Goal: Task Accomplishment & Management: Complete application form

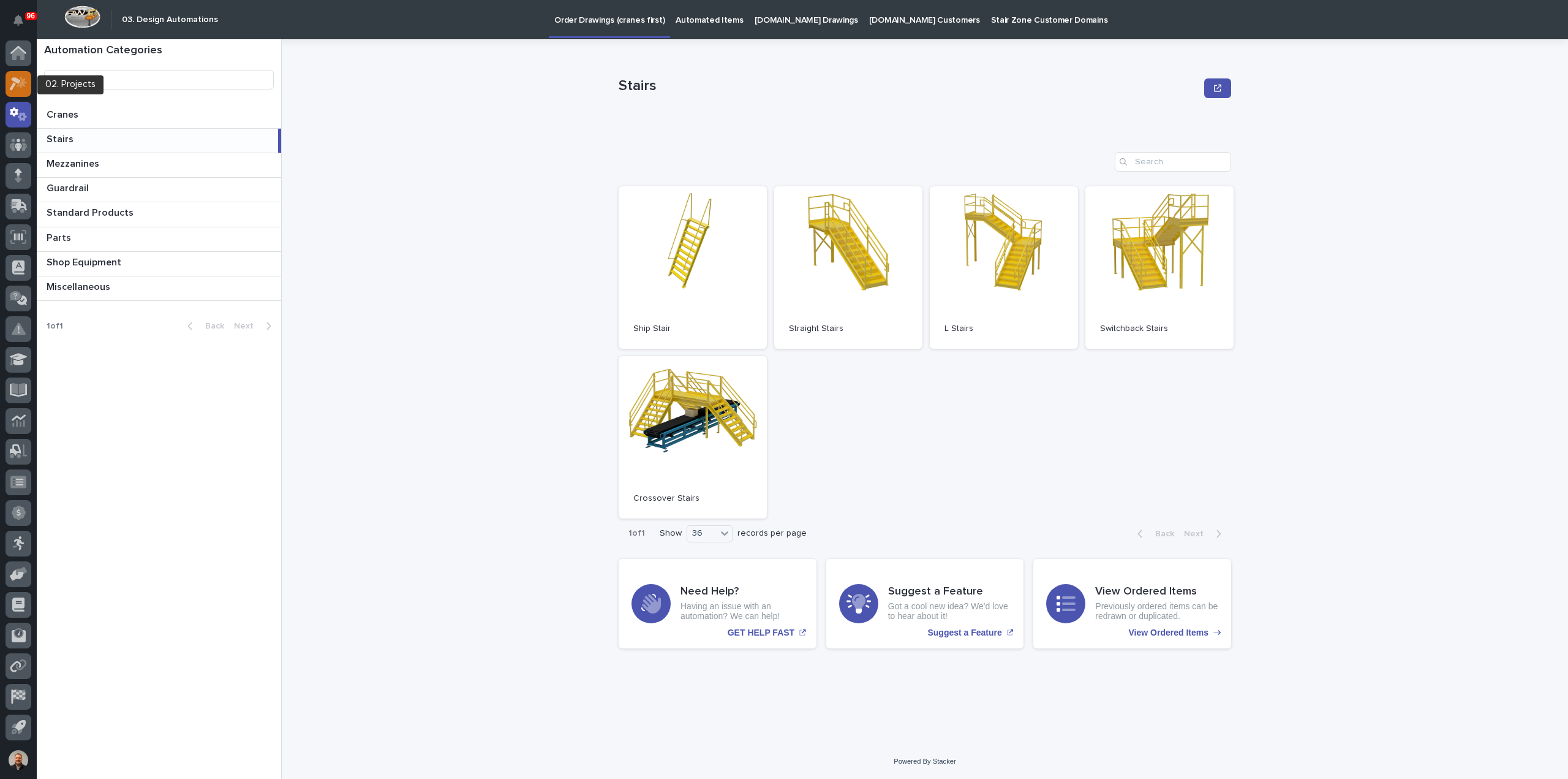
click at [17, 84] on icon at bounding box center [19, 83] width 18 height 14
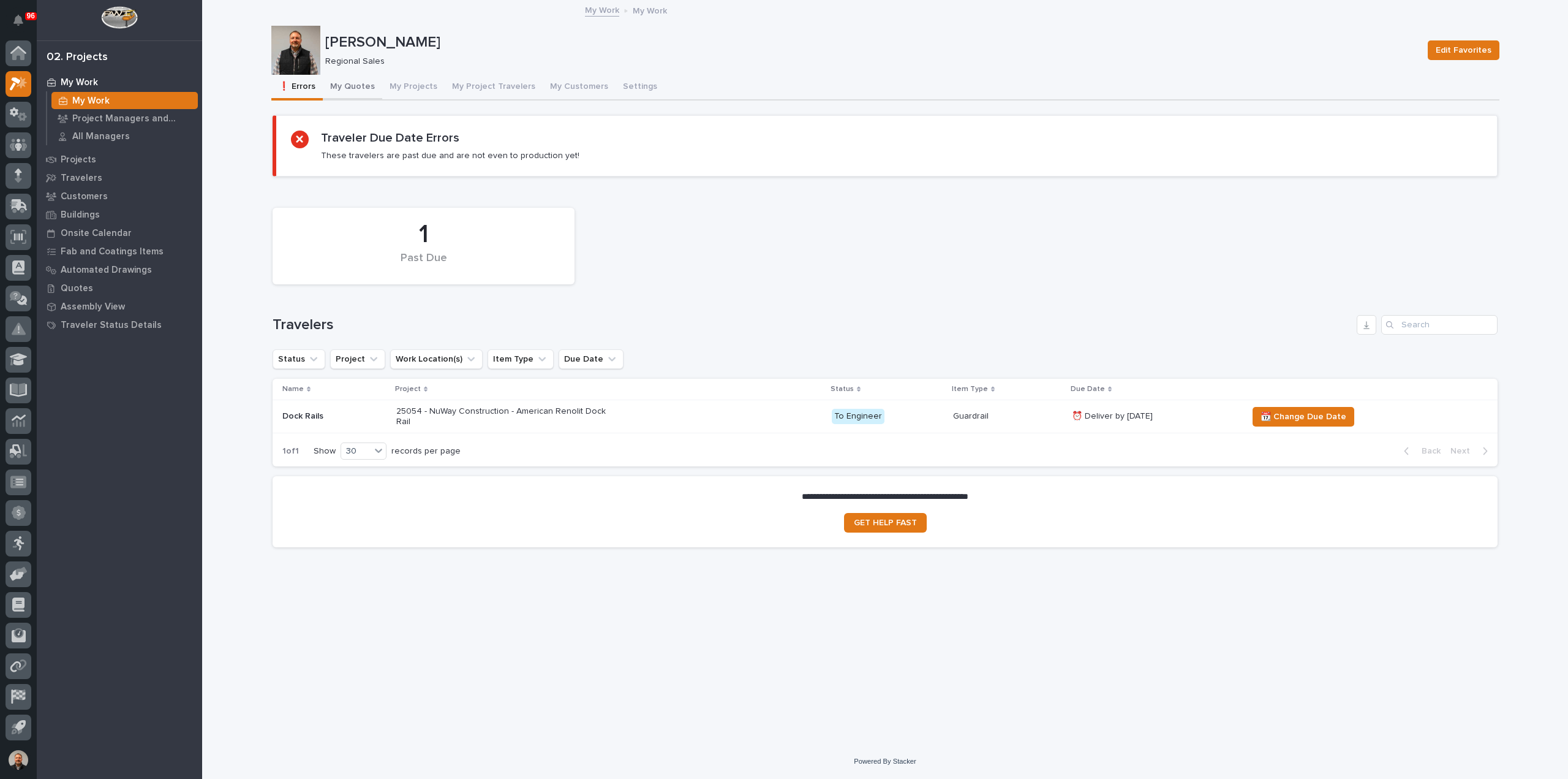
click at [359, 85] on button "My Quotes" at bounding box center [352, 87] width 60 height 26
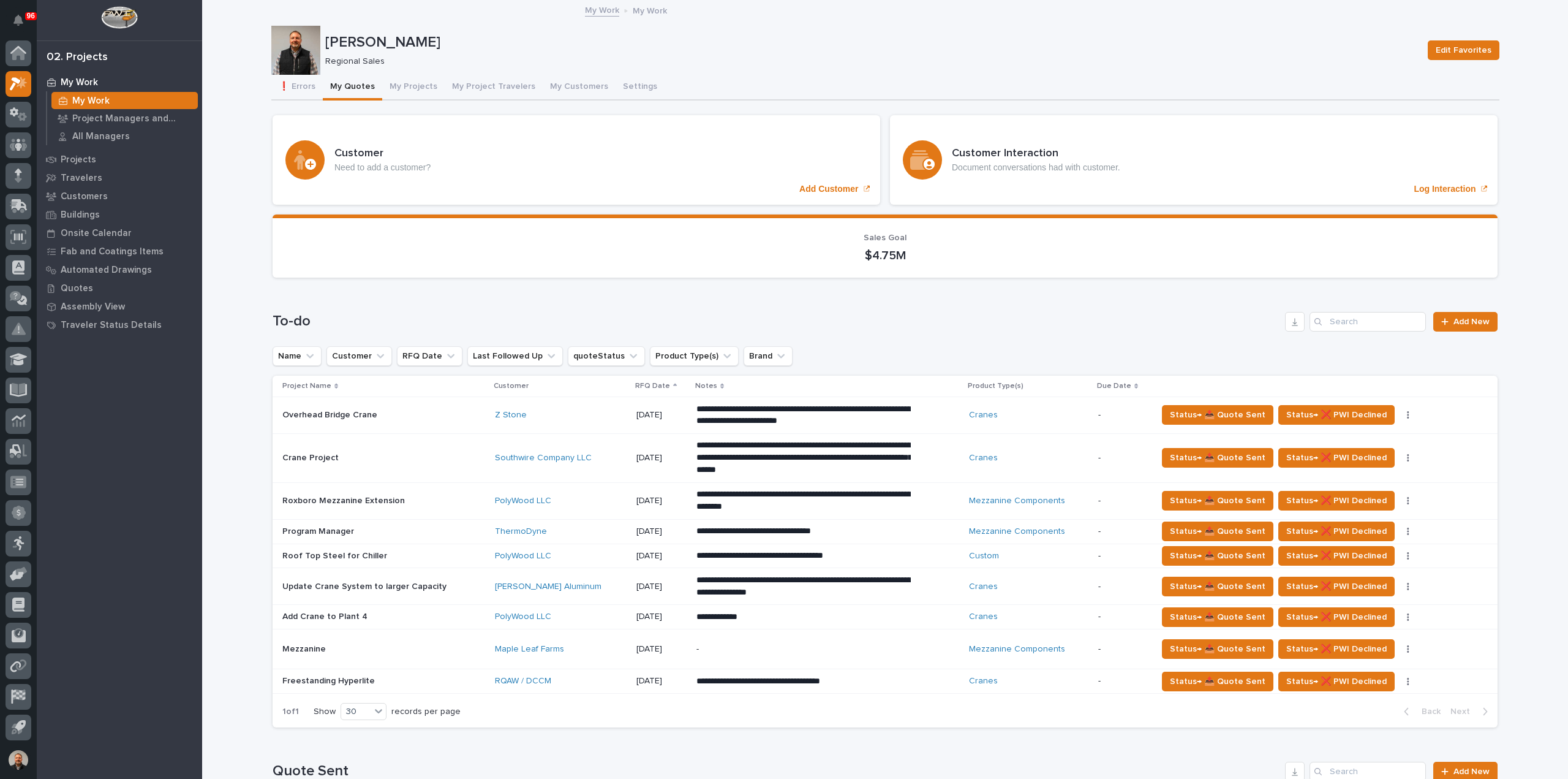
scroll to position [123, 0]
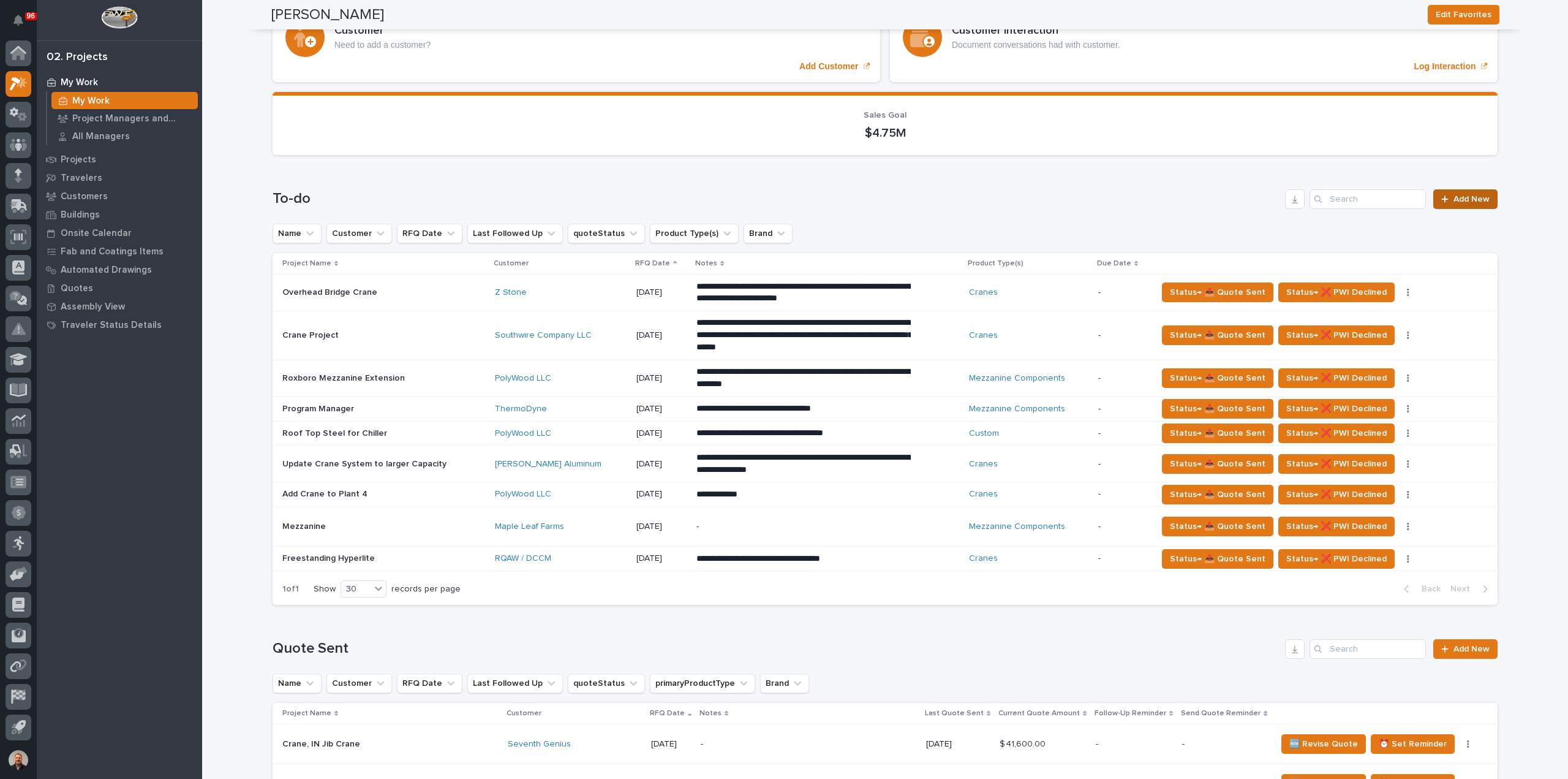
click at [1461, 196] on span "Add New" at bounding box center [1471, 199] width 36 height 9
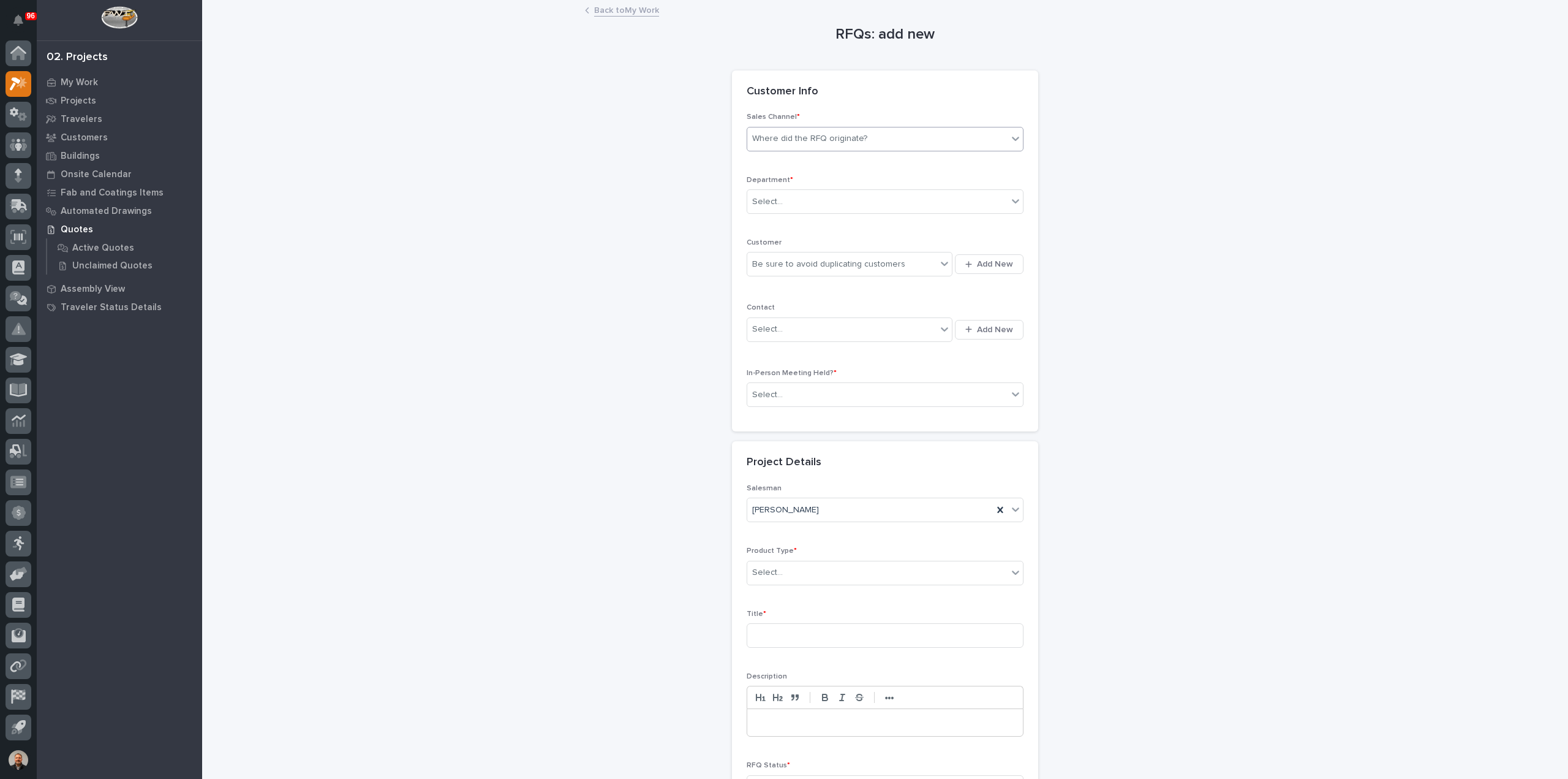
click at [821, 135] on div "Where did the RFQ originate?" at bounding box center [809, 138] width 115 height 13
click at [754, 184] on div "PWI" at bounding box center [880, 183] width 276 height 22
click at [781, 201] on div "Select..." at bounding box center [877, 201] width 260 height 21
click at [781, 247] on span "Regional Sales" at bounding box center [780, 244] width 65 height 14
click at [885, 259] on div "Be sure to avoid duplicating customers" at bounding box center [829, 264] width 153 height 13
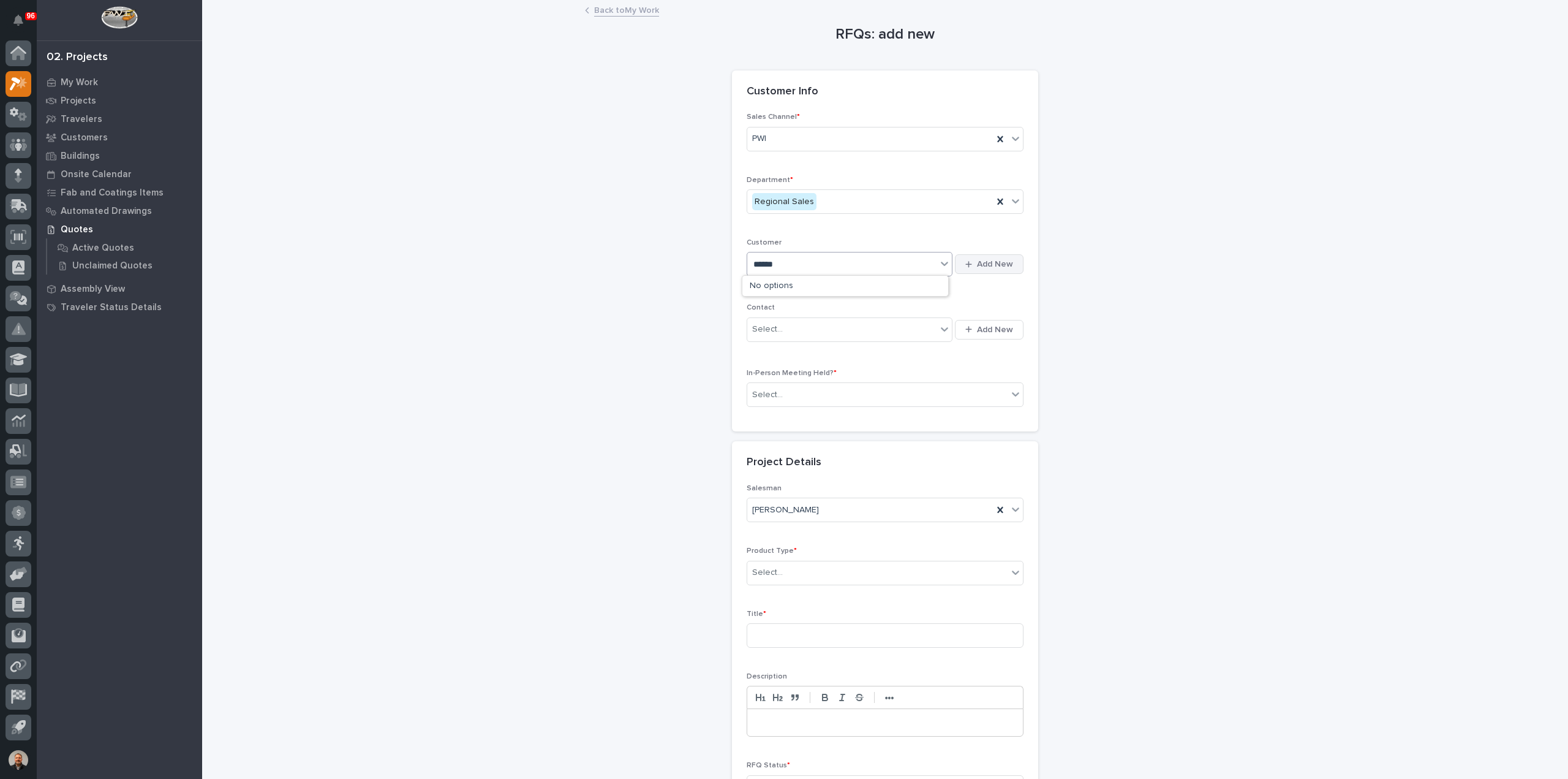
type input "******"
click at [989, 262] on span "Add New" at bounding box center [994, 264] width 36 height 11
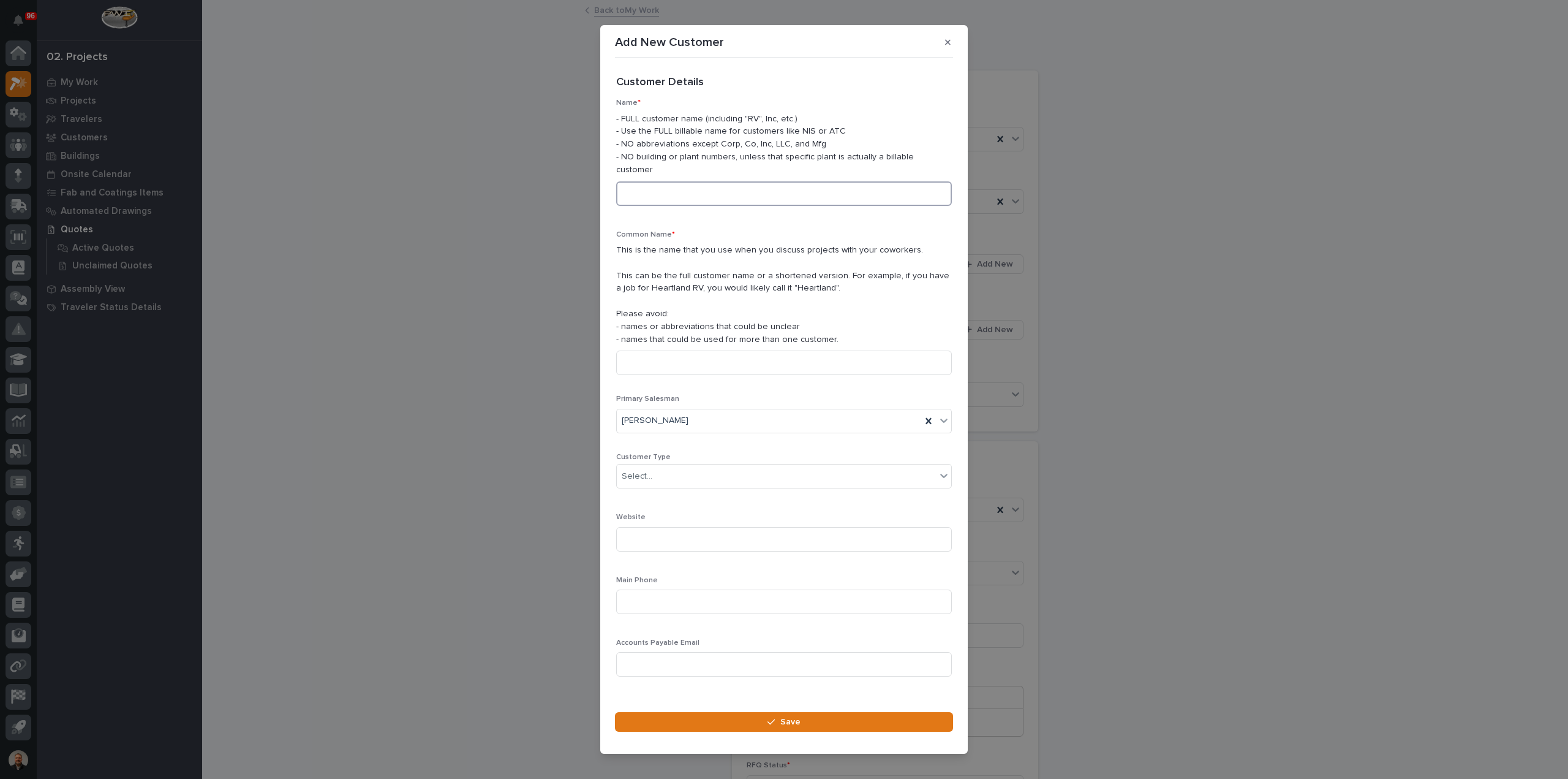
click at [698, 189] on input at bounding box center [784, 193] width 335 height 25
type input "CT Polymers"
click at [652, 360] on input at bounding box center [784, 362] width 335 height 25
type input "CTP"
click at [650, 471] on div "Select..." at bounding box center [776, 476] width 319 height 21
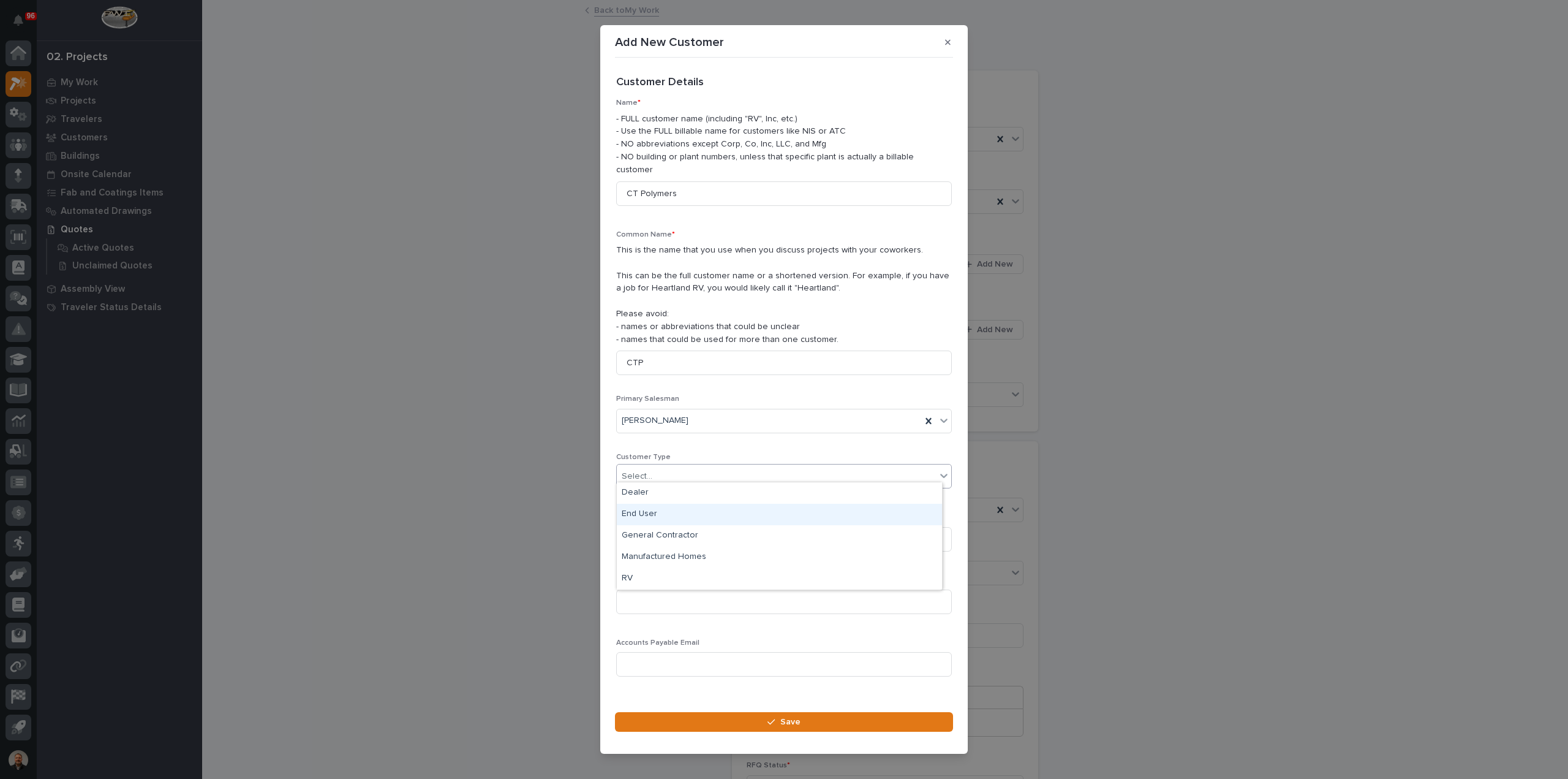
click at [648, 511] on div "End User" at bounding box center [780, 514] width 326 height 22
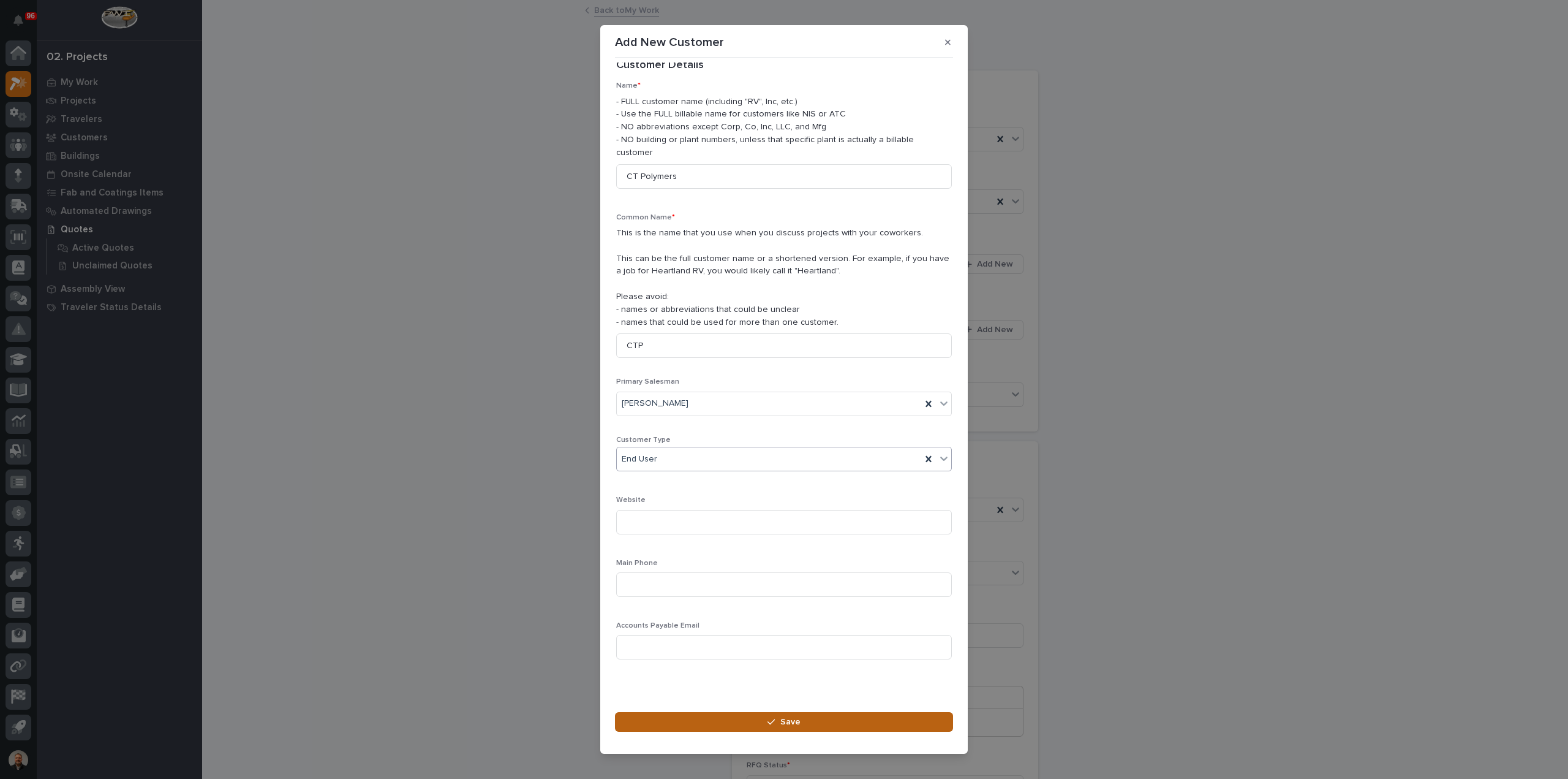
click at [796, 716] on span "Save" at bounding box center [790, 721] width 21 height 11
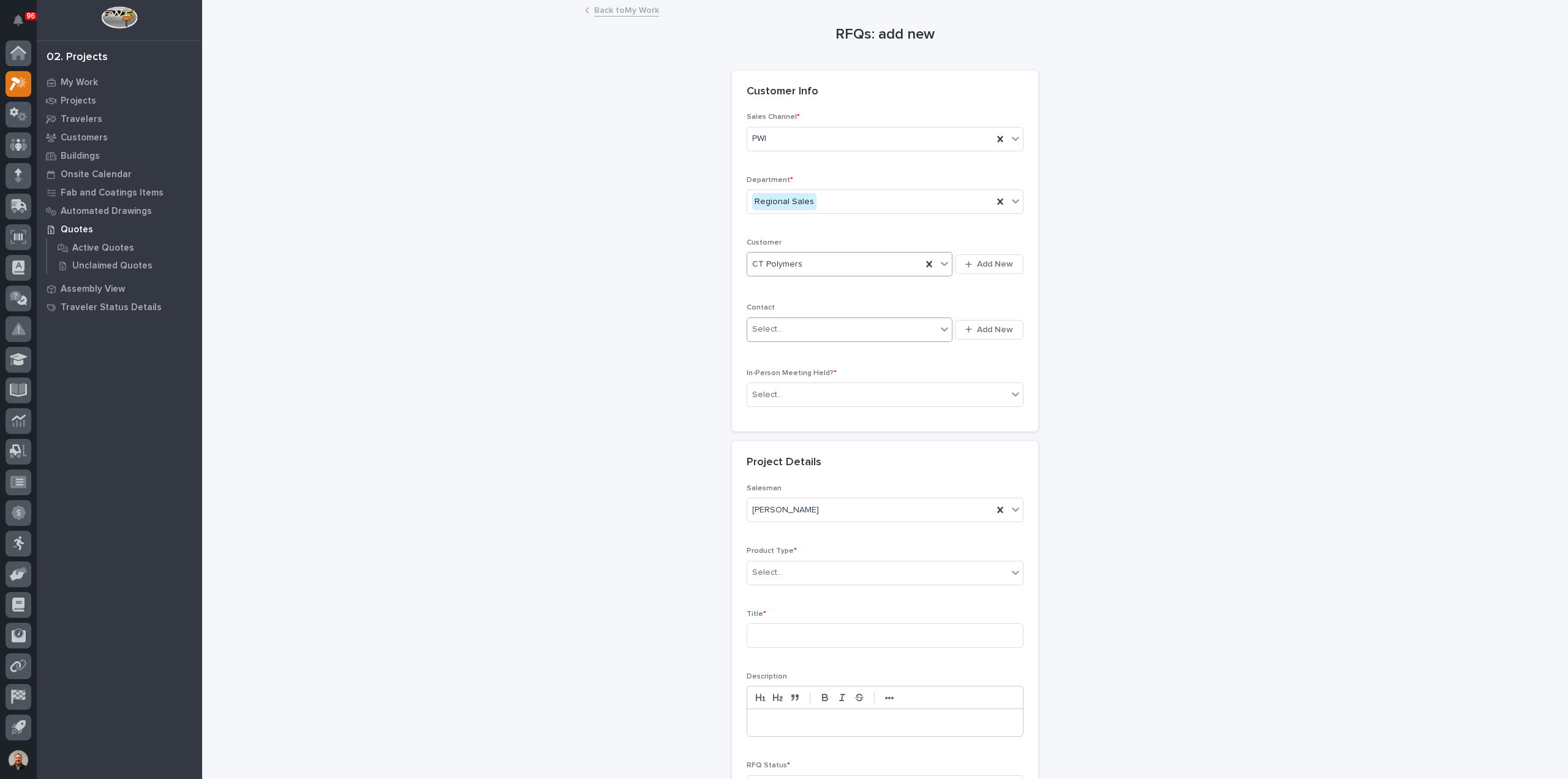
click at [904, 327] on div "Select..." at bounding box center [841, 329] width 189 height 21
type input "*******"
click at [1002, 327] on span "Add New" at bounding box center [994, 329] width 36 height 11
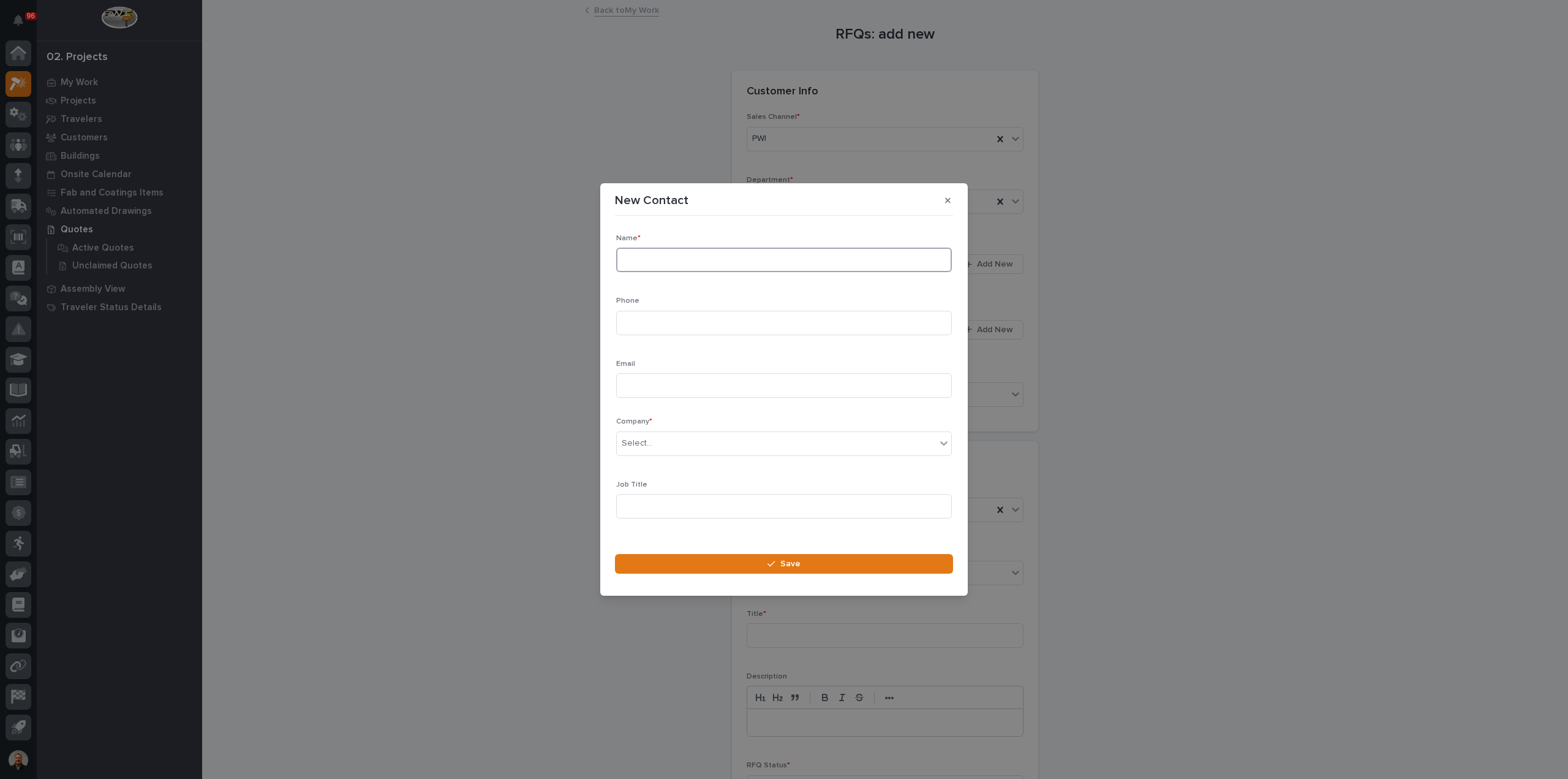
click at [657, 258] on input at bounding box center [784, 259] width 335 height 25
type input "[PERSON_NAME]"
click at [671, 321] on input at bounding box center [784, 323] width 335 height 25
type input "5749334189"
click at [659, 441] on div "Select..." at bounding box center [776, 442] width 319 height 21
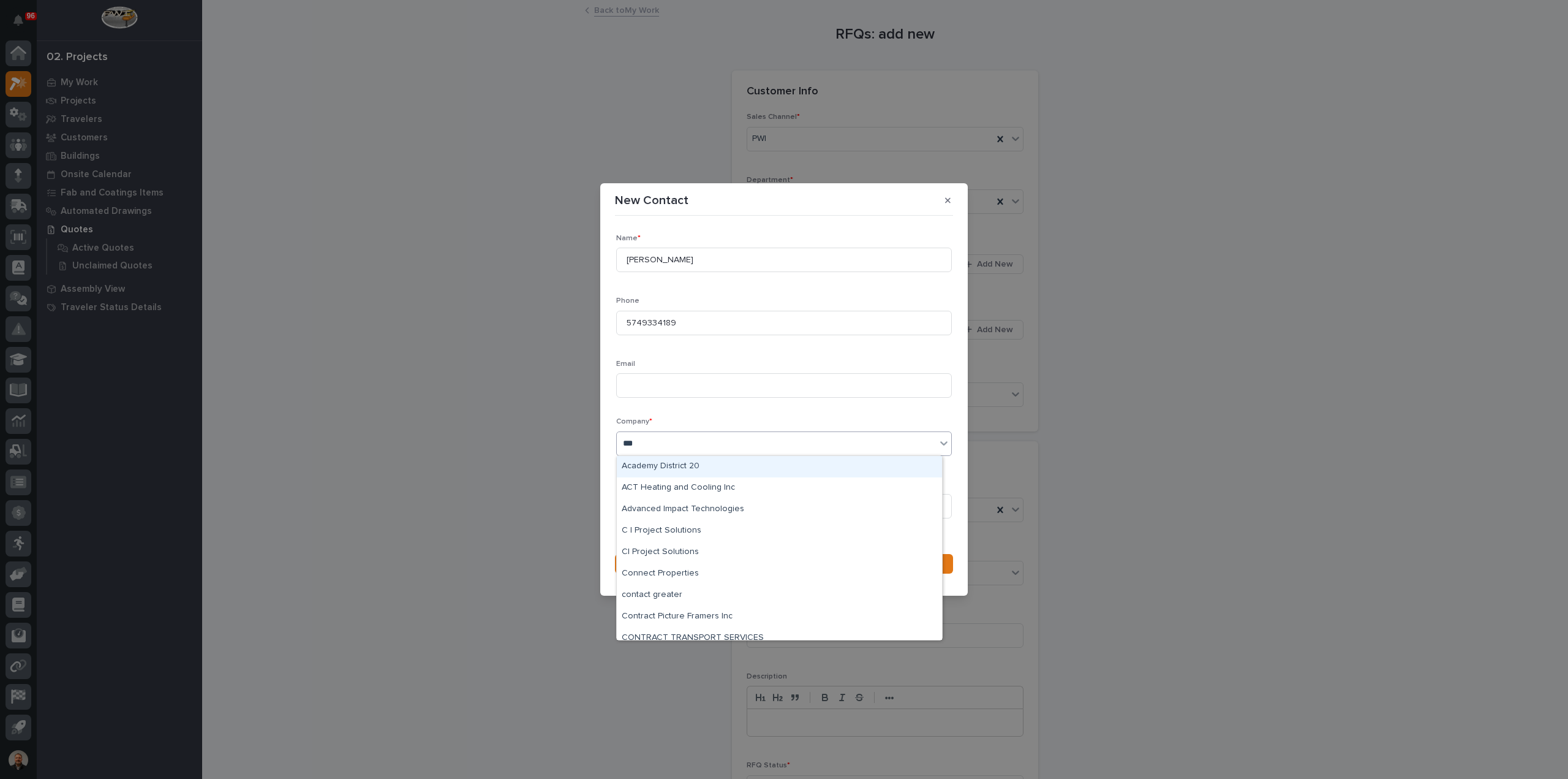
type input "****"
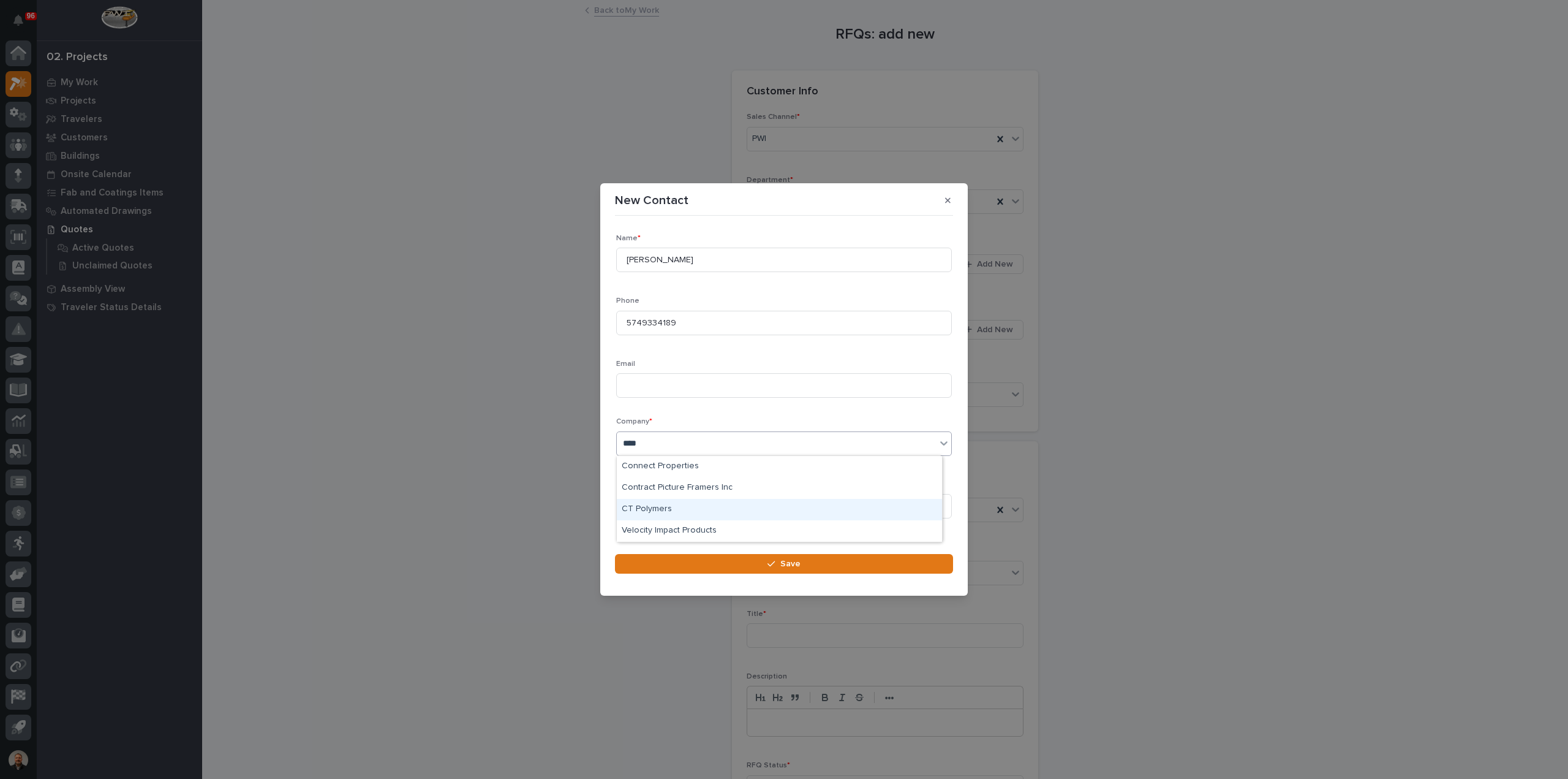
click at [654, 506] on div "CT Polymers" at bounding box center [780, 509] width 326 height 22
click at [670, 488] on input at bounding box center [784, 489] width 335 height 25
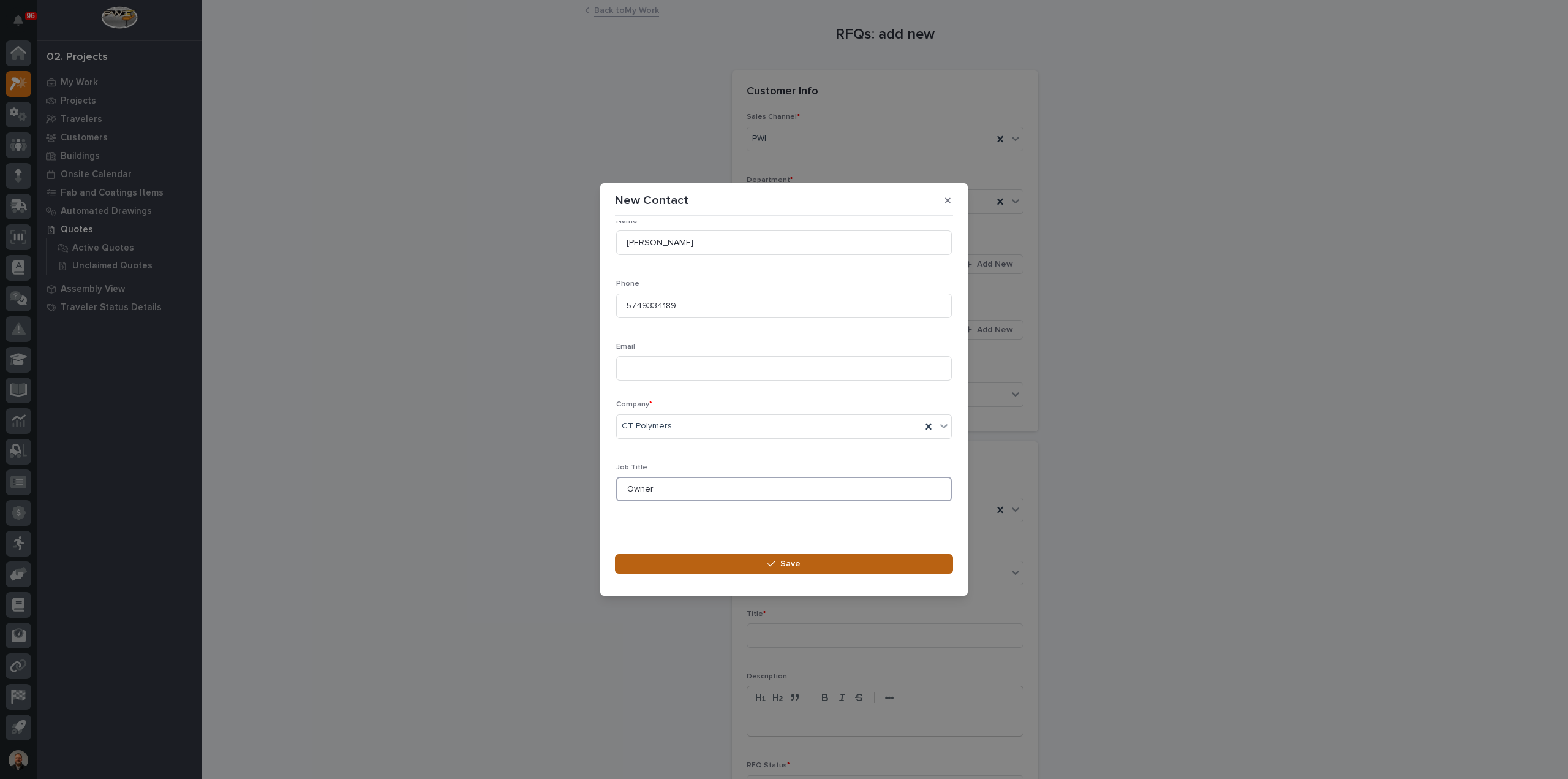
type input "Owner"
click at [731, 561] on button "Save" at bounding box center [784, 563] width 338 height 20
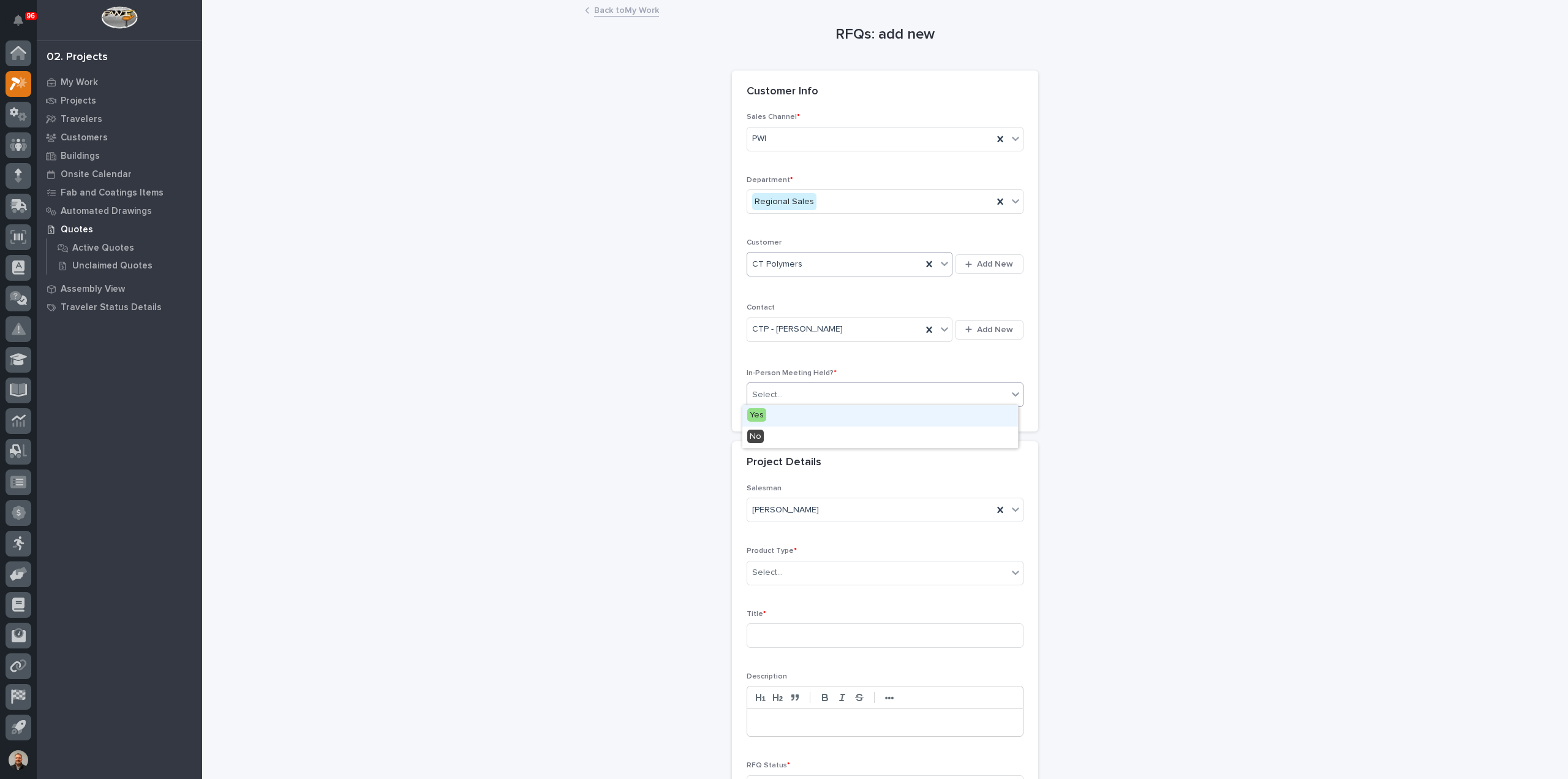
click at [1012, 392] on icon at bounding box center [1015, 394] width 7 height 4
click at [779, 410] on div "Yes" at bounding box center [880, 416] width 276 height 22
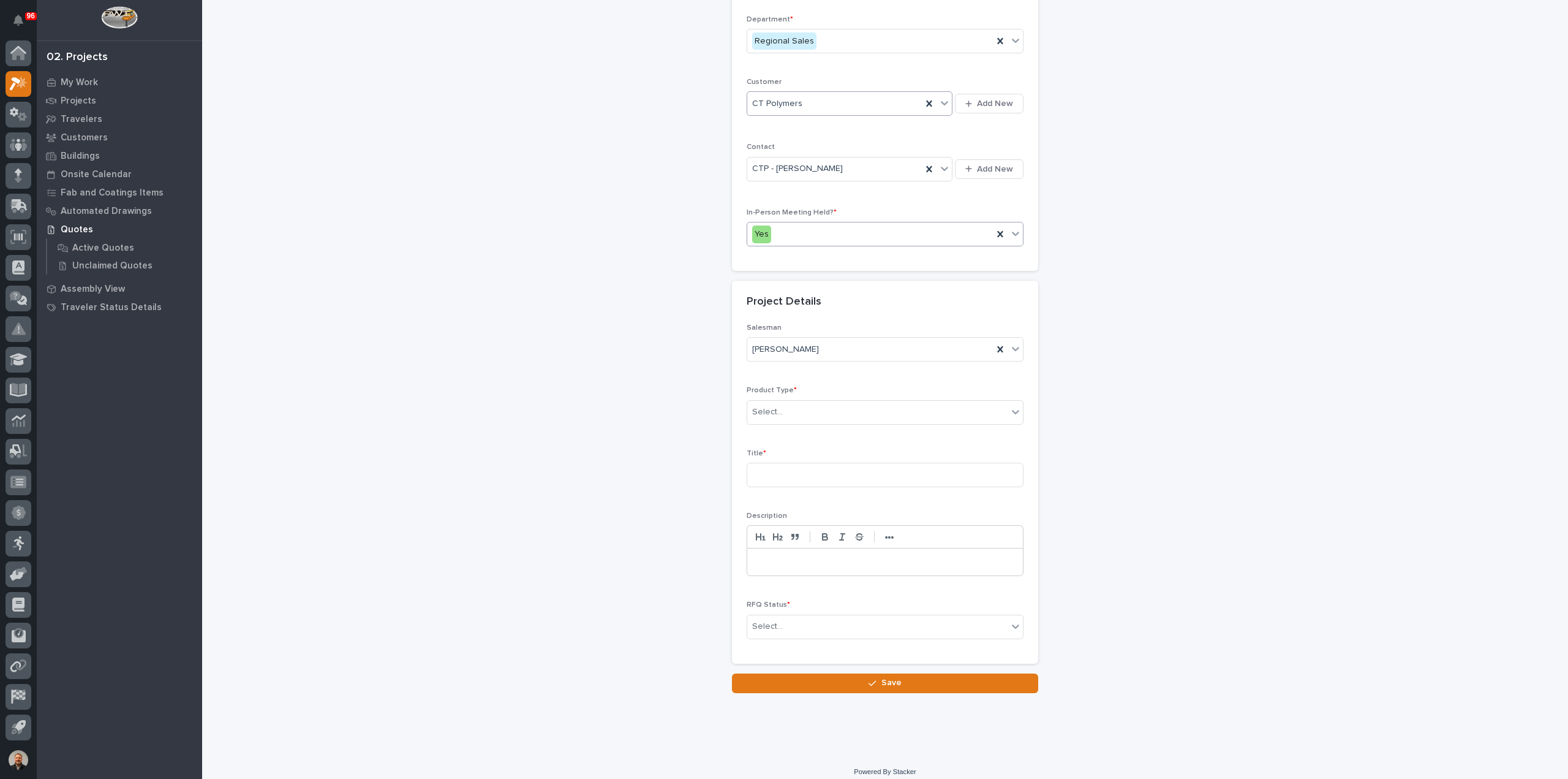
scroll to position [166, 0]
click at [793, 405] on div "Select..." at bounding box center [877, 406] width 260 height 21
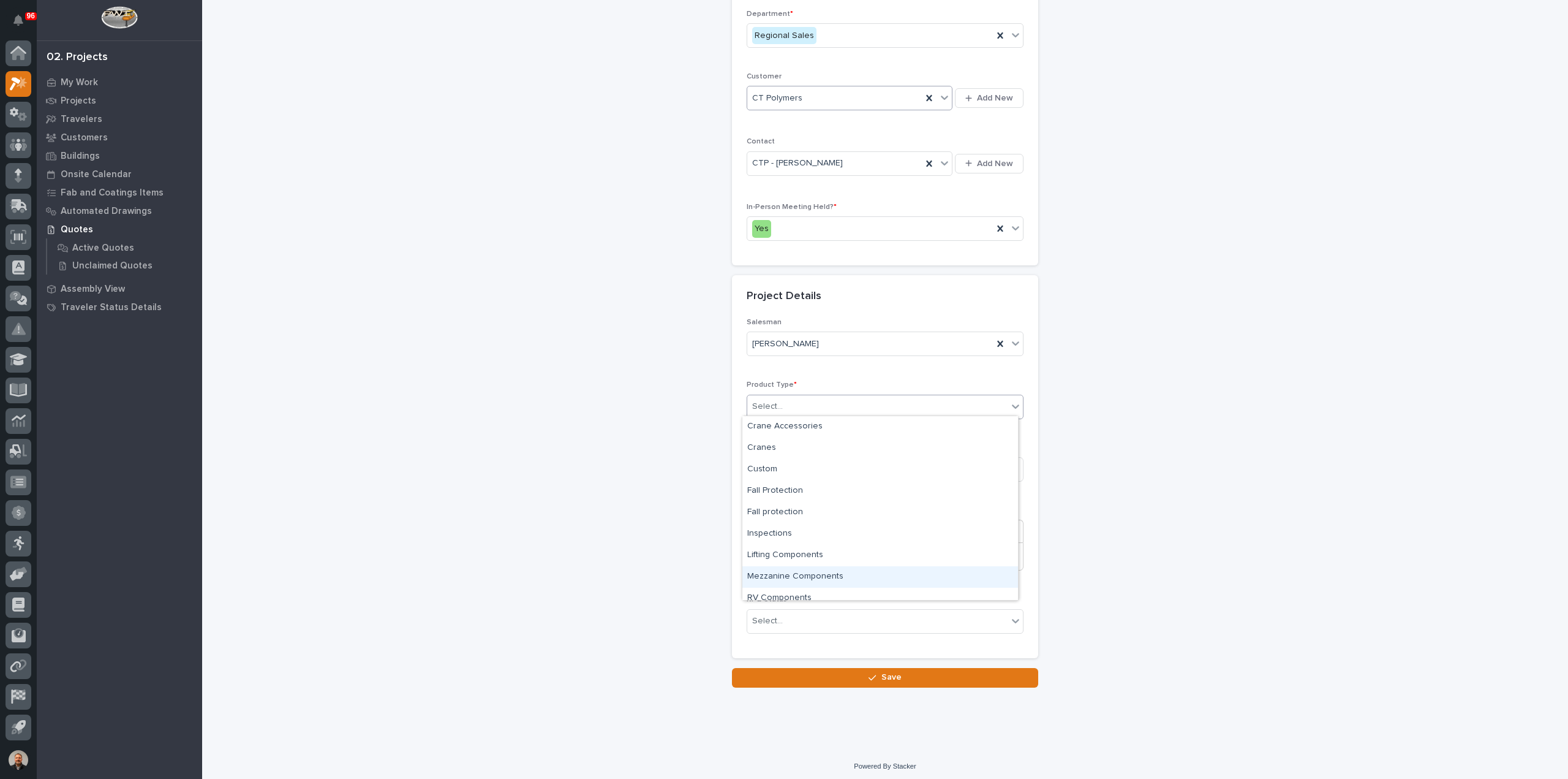
click at [791, 573] on div "Mezzanine Components" at bounding box center [880, 577] width 276 height 22
click at [781, 466] on input at bounding box center [885, 469] width 277 height 25
type input "Line Mezzanine"
click at [796, 616] on div "Select..." at bounding box center [877, 621] width 260 height 21
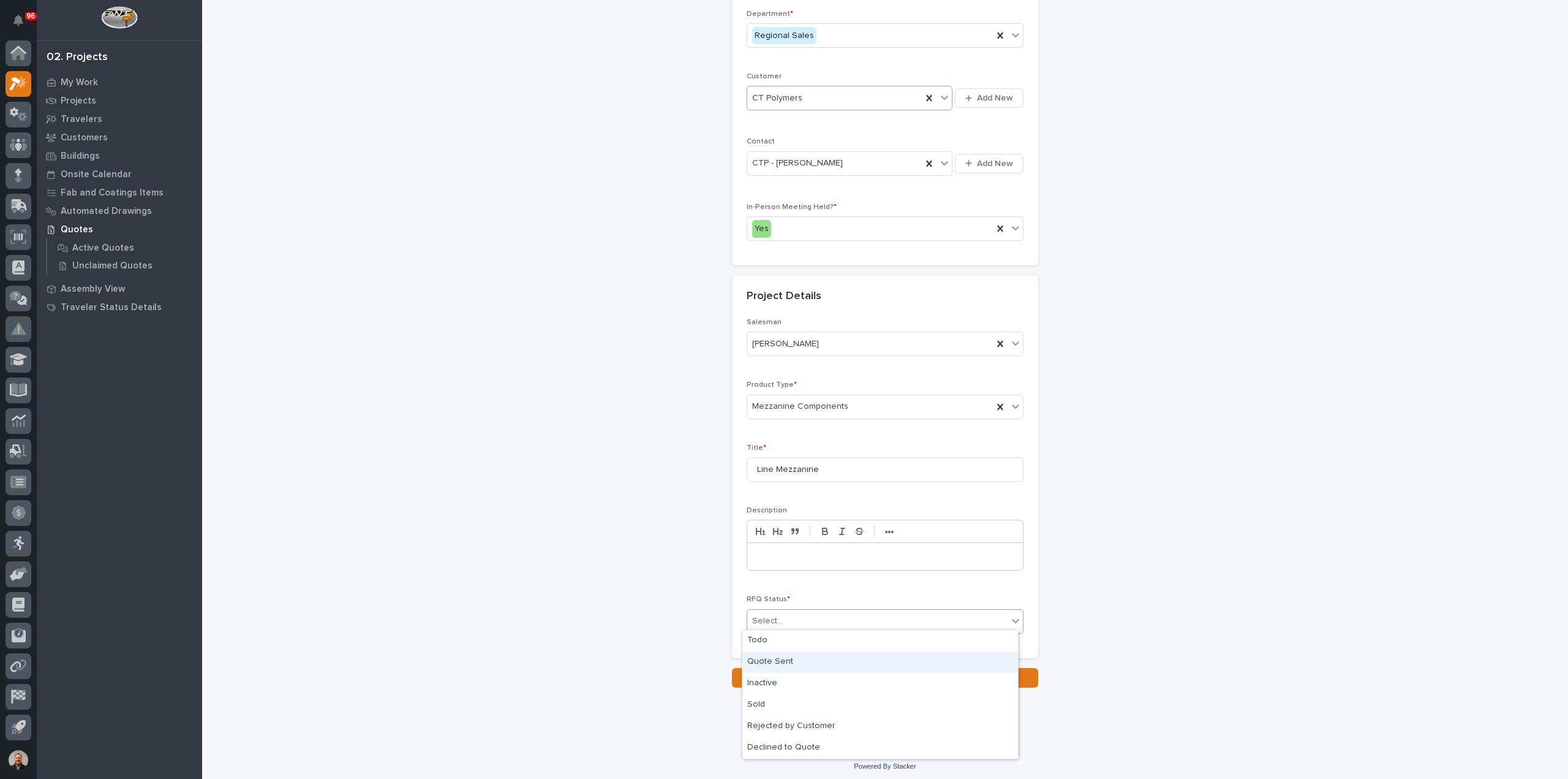
click at [783, 658] on div "Quote Sent" at bounding box center [880, 662] width 276 height 22
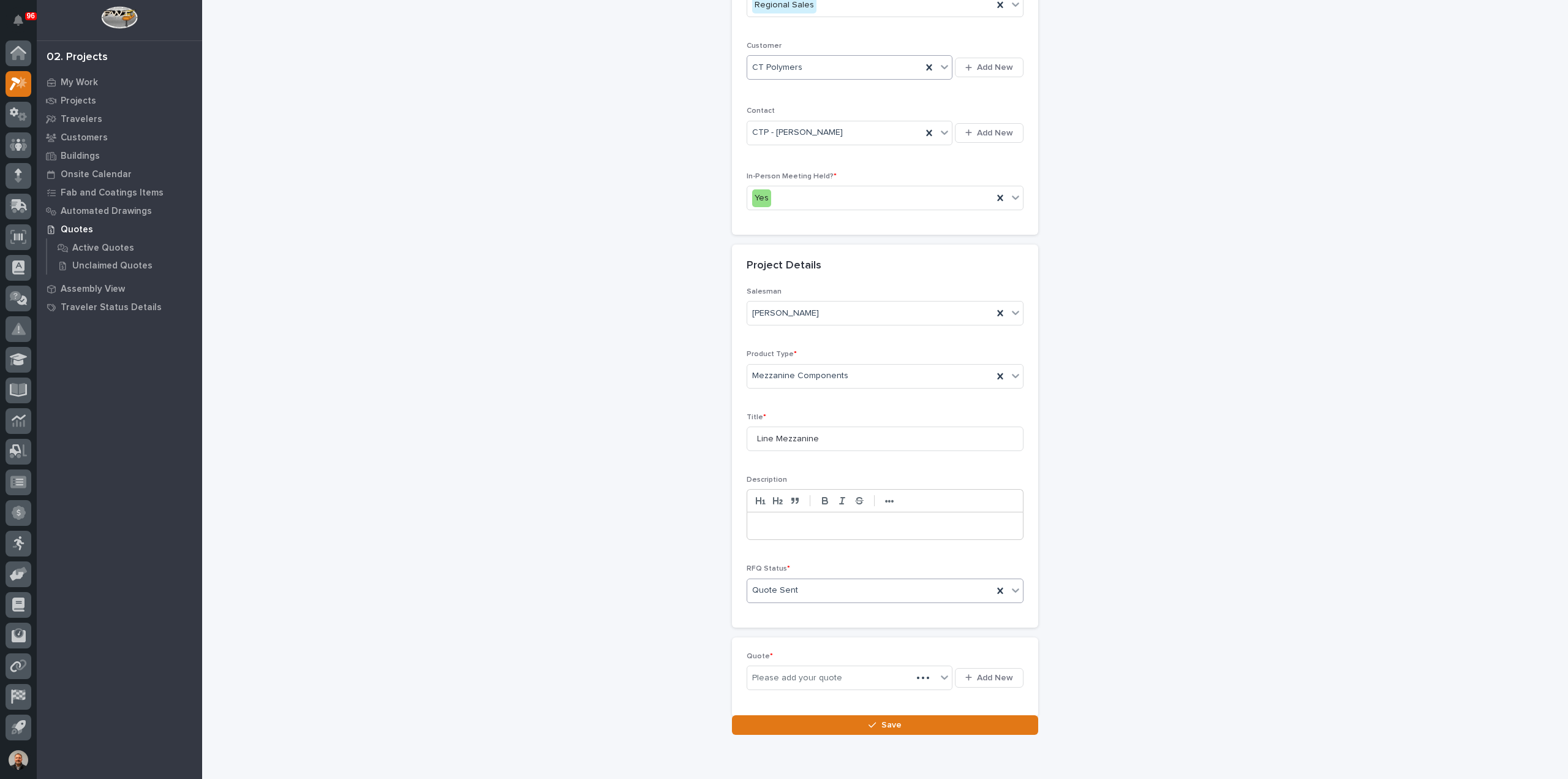
scroll to position [211, 0]
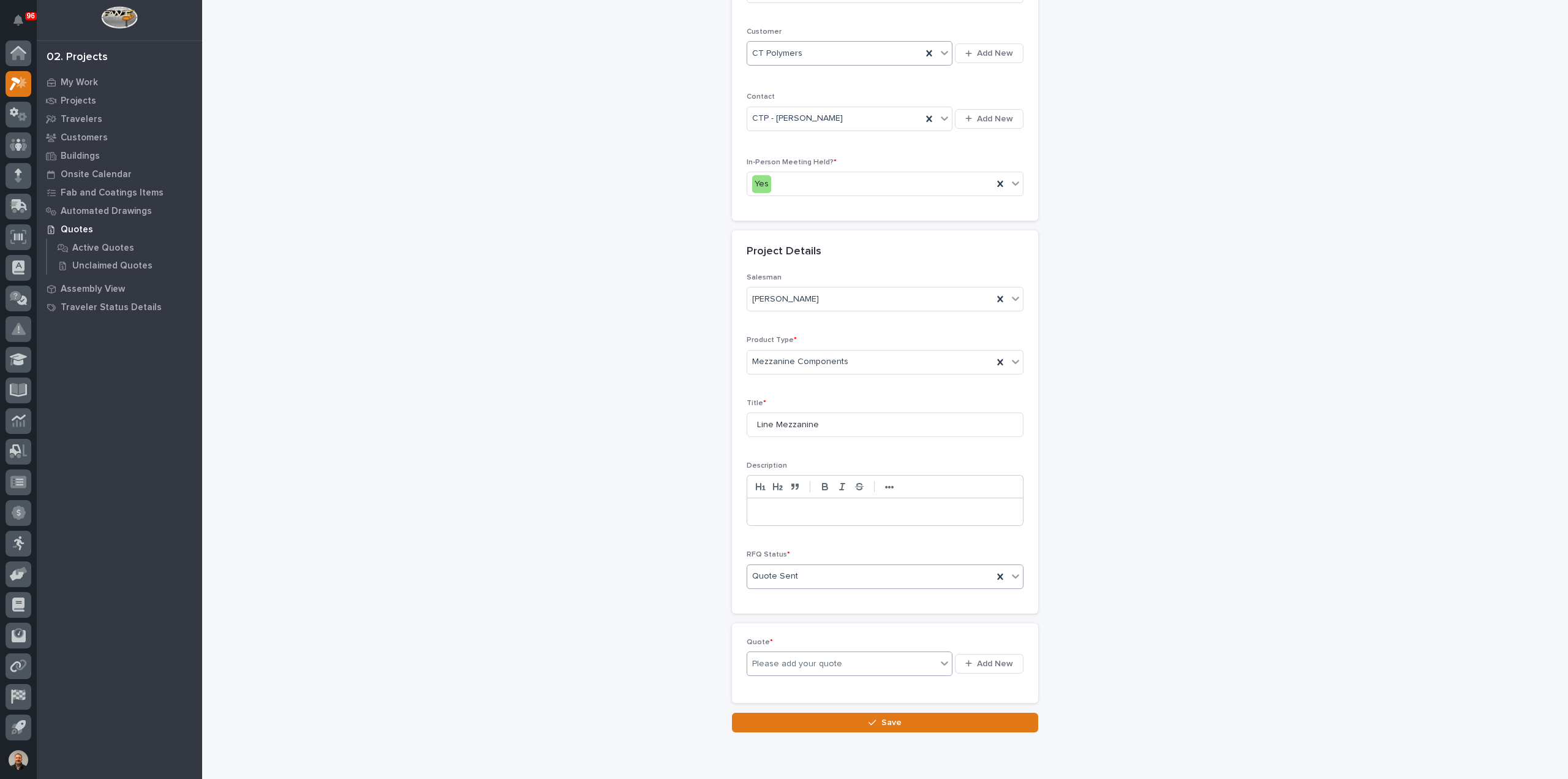
click at [940, 661] on icon at bounding box center [943, 663] width 7 height 4
click at [967, 659] on icon "button" at bounding box center [968, 663] width 7 height 8
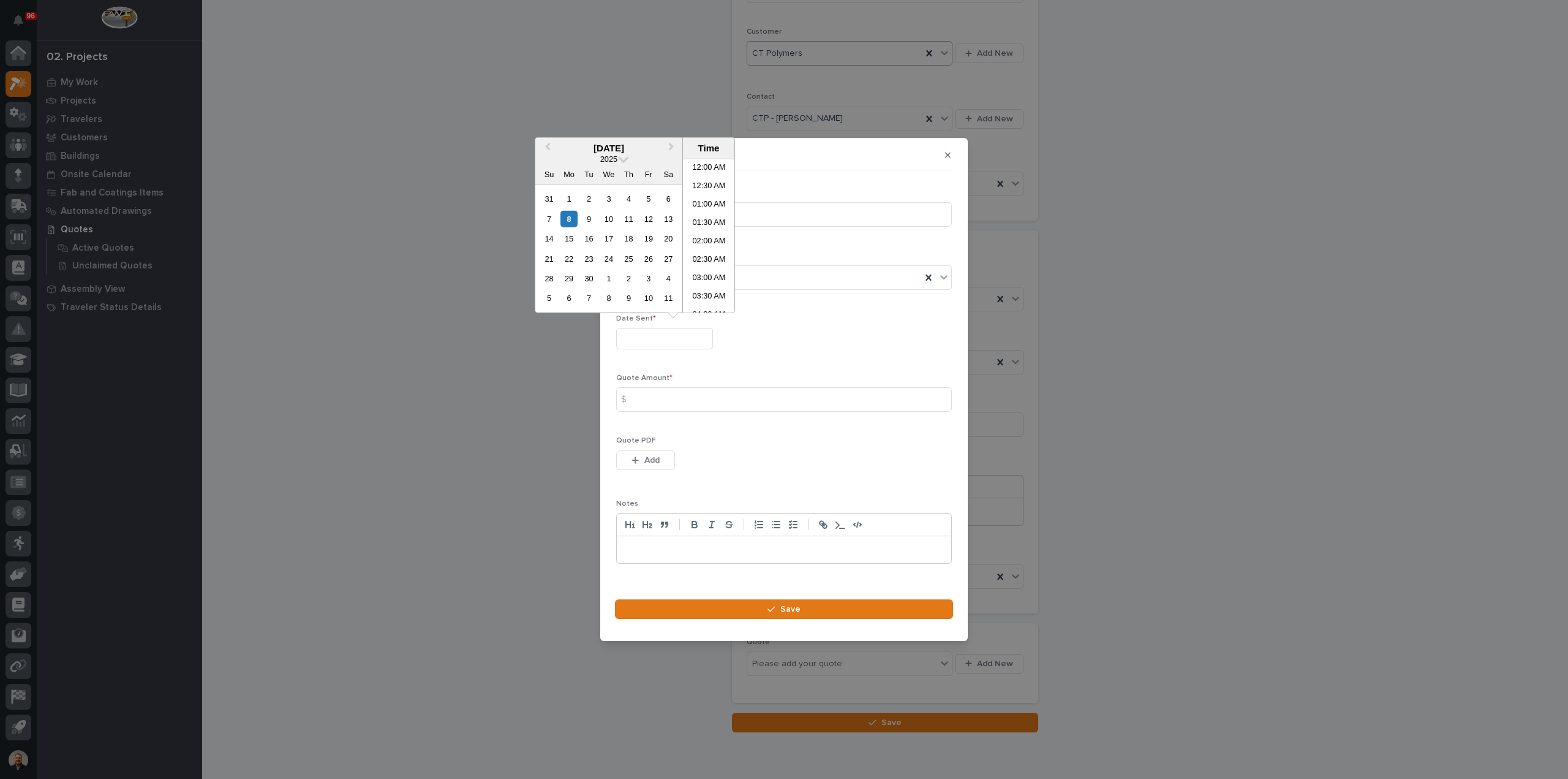
click at [661, 343] on input "text" at bounding box center [664, 338] width 97 height 22
click at [707, 250] on li "03:30 PM" at bounding box center [708, 254] width 52 height 19
type input "**********"
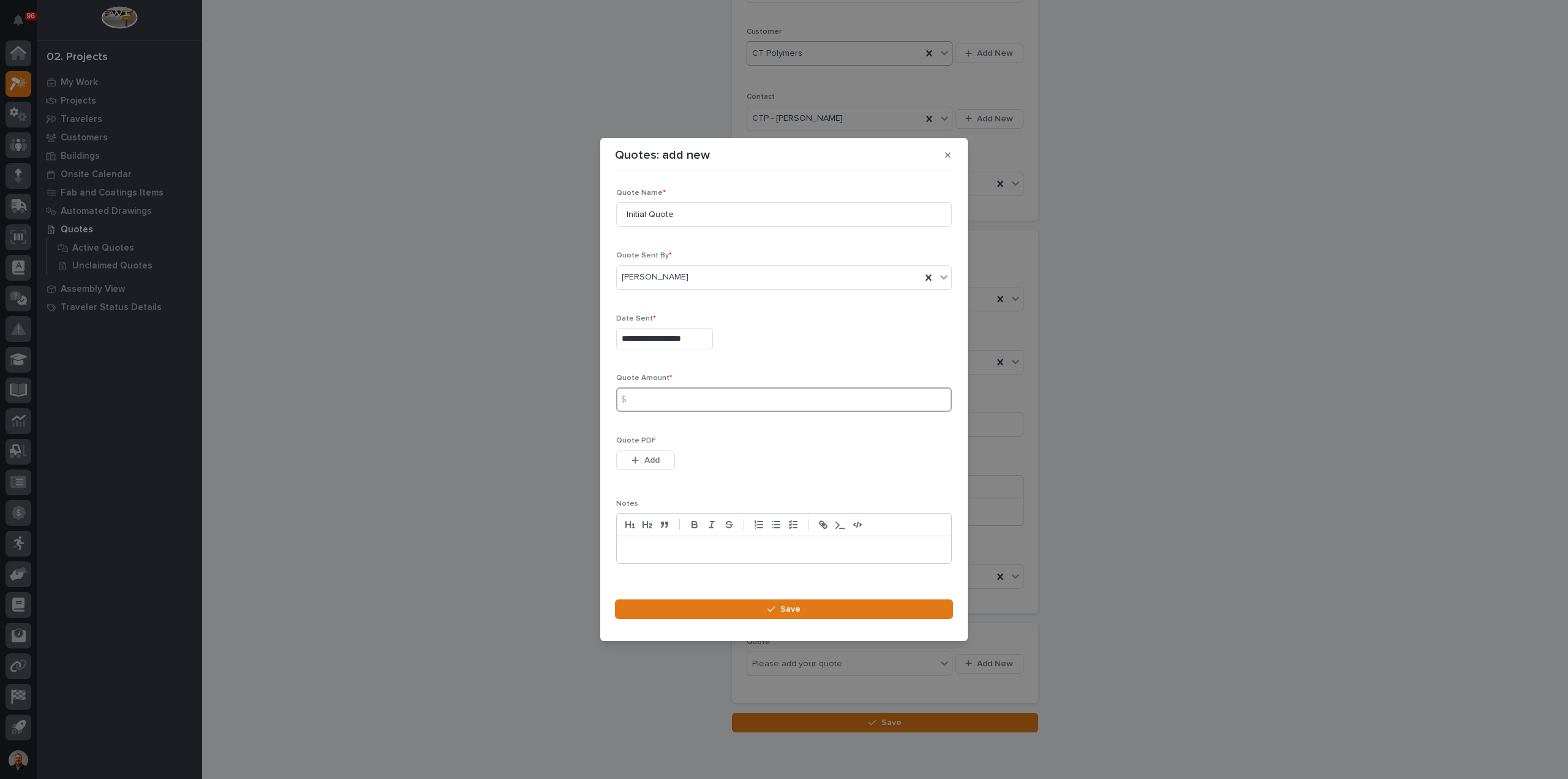
click at [655, 399] on input at bounding box center [784, 399] width 335 height 25
type input "66375"
click at [648, 455] on span "Add" at bounding box center [652, 459] width 16 height 11
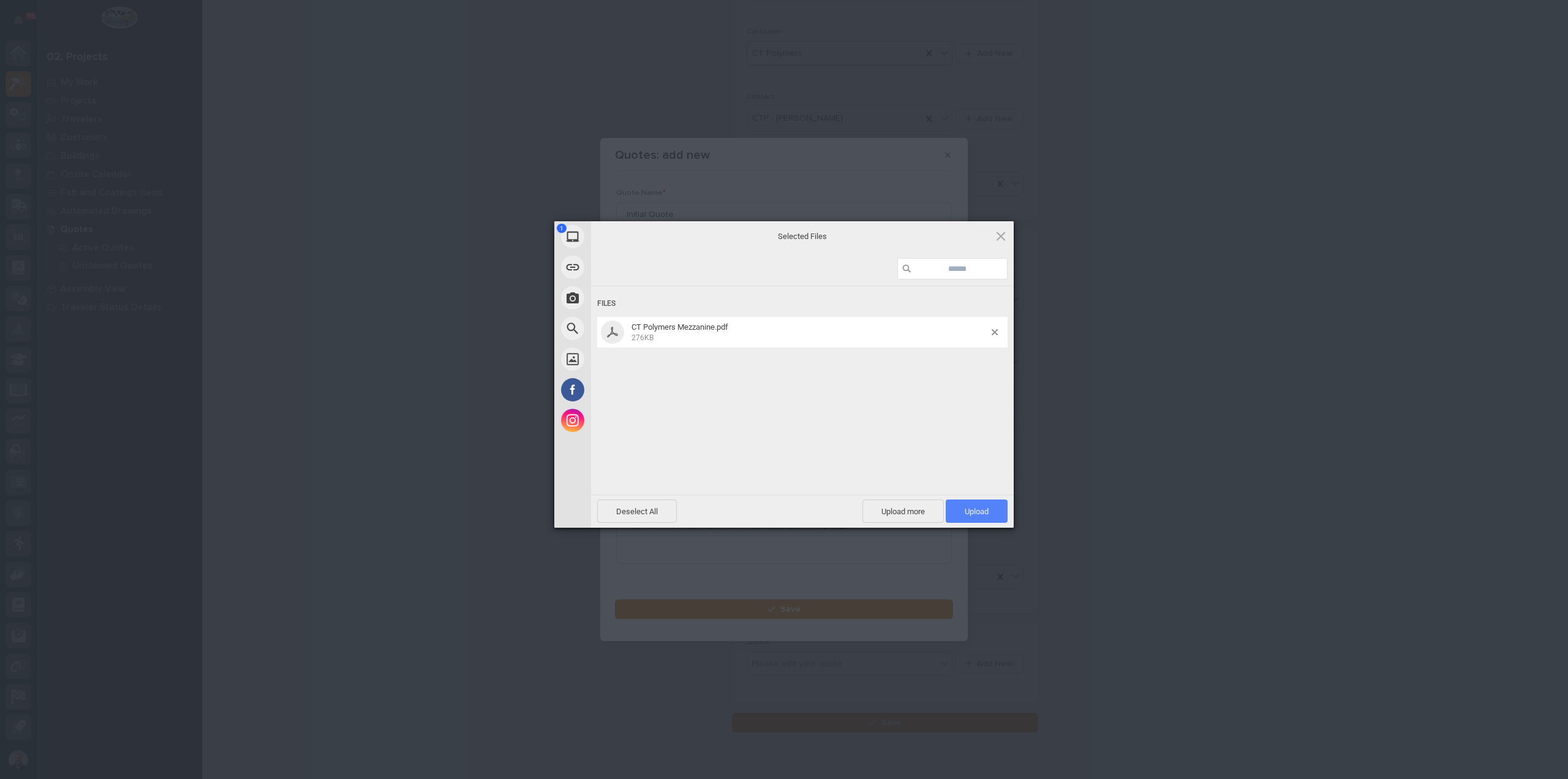
click at [986, 514] on span "Upload 1" at bounding box center [976, 510] width 24 height 9
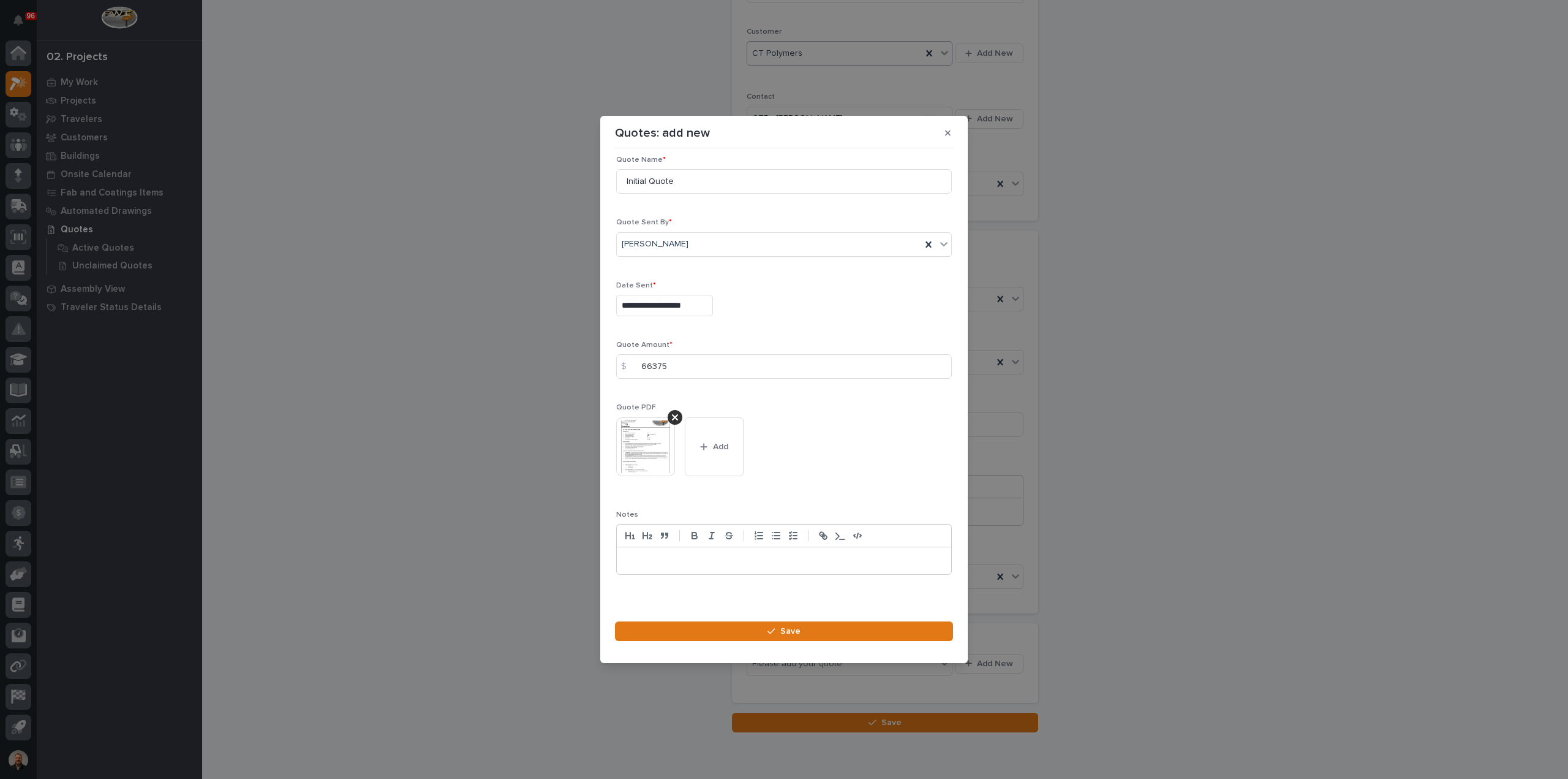
scroll to position [17, 0]
click at [791, 627] on span "Save" at bounding box center [790, 631] width 21 height 11
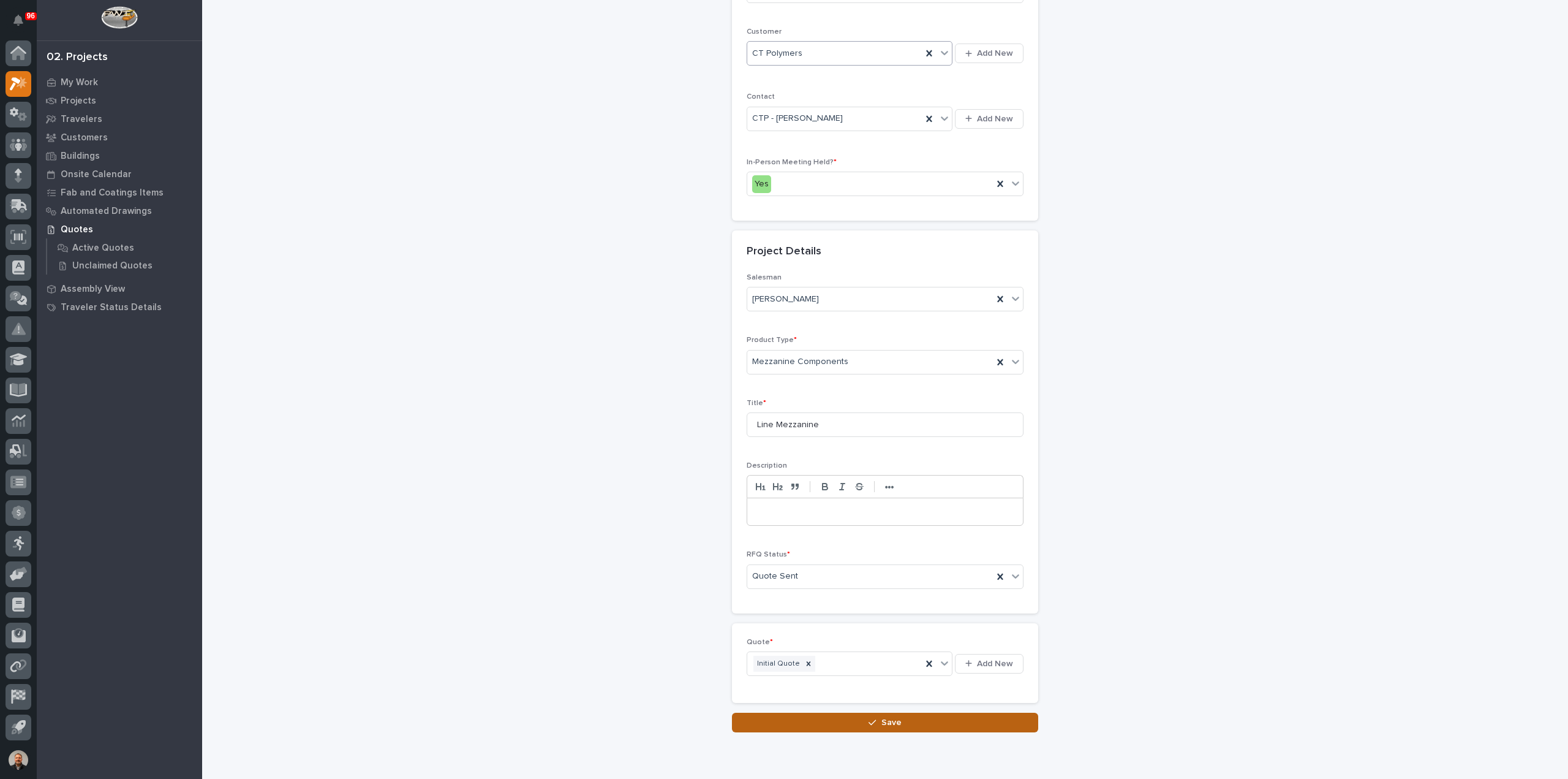
click at [885, 717] on span "Save" at bounding box center [891, 722] width 21 height 11
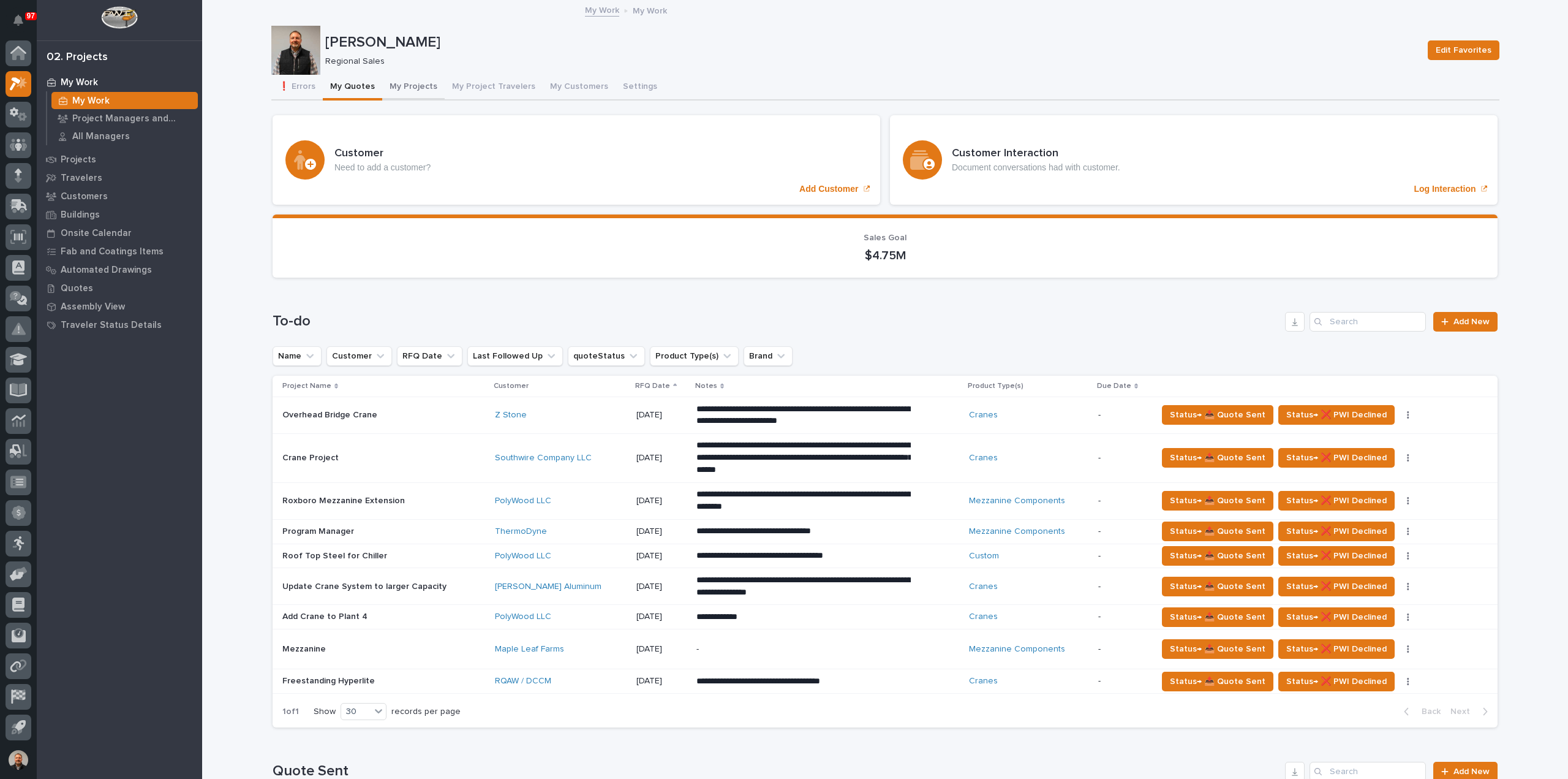
click at [413, 85] on button "My Projects" at bounding box center [414, 87] width 63 height 26
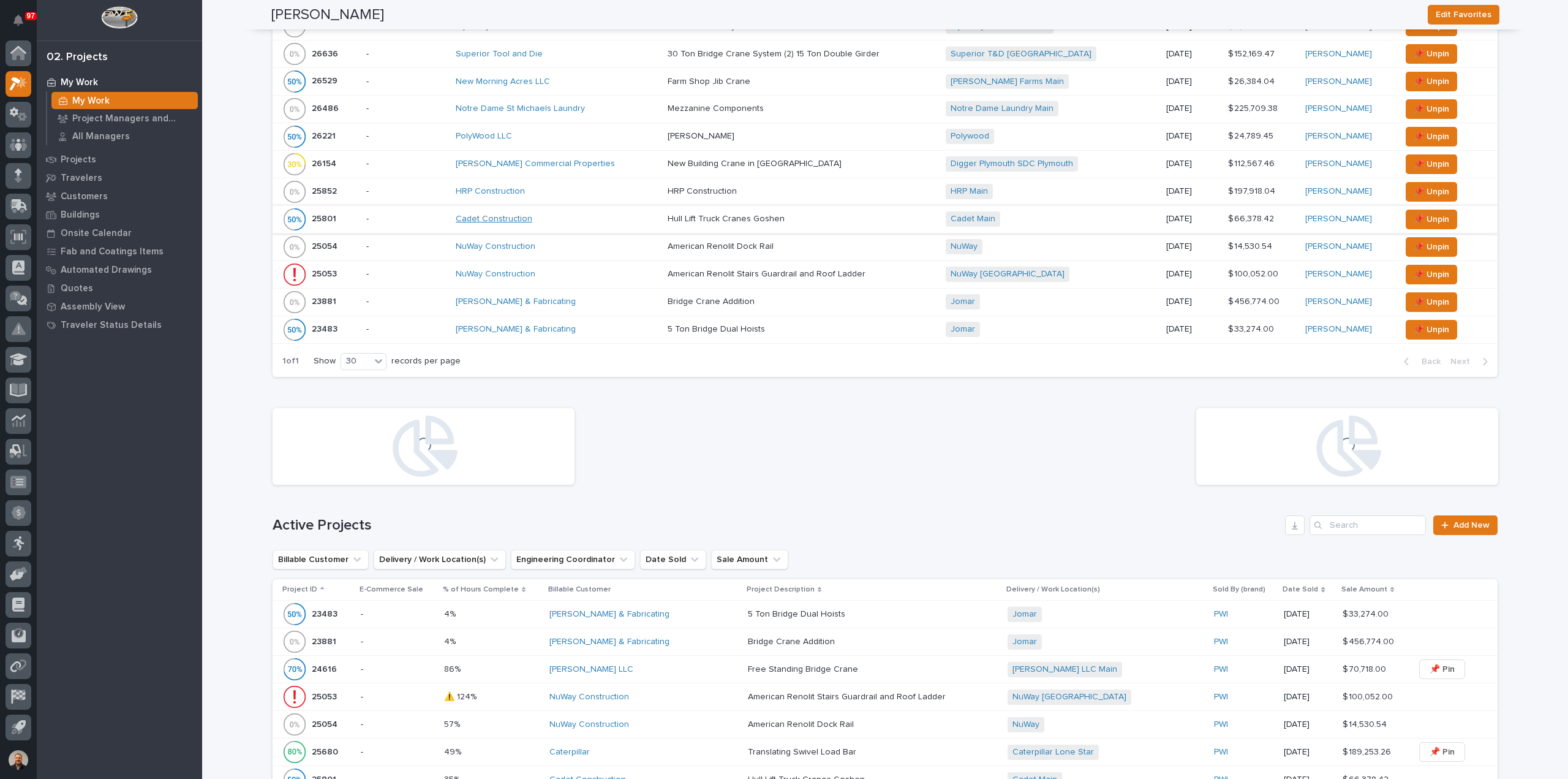
scroll to position [183, 0]
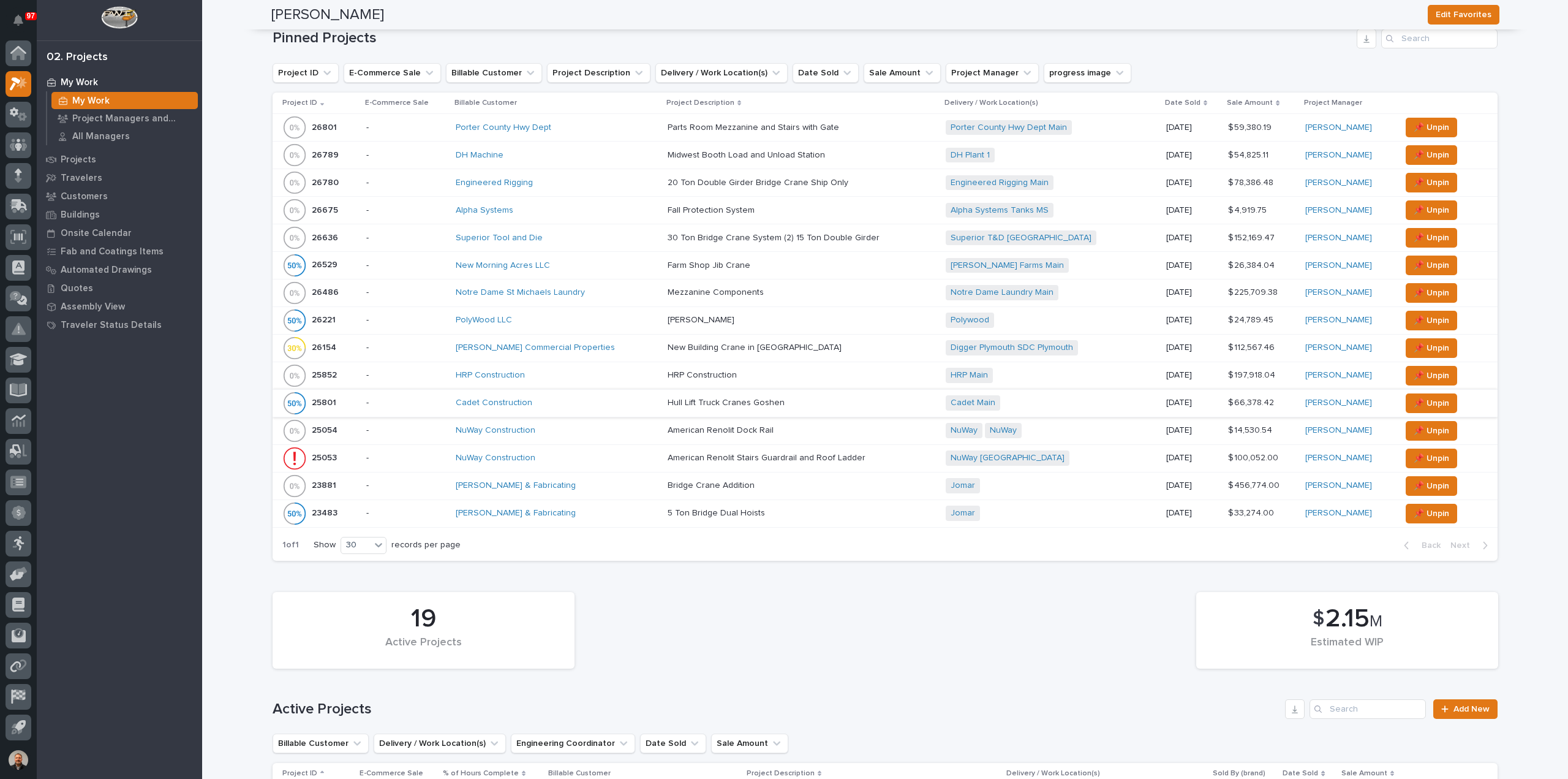
click at [314, 258] on p "26529" at bounding box center [326, 263] width 28 height 13
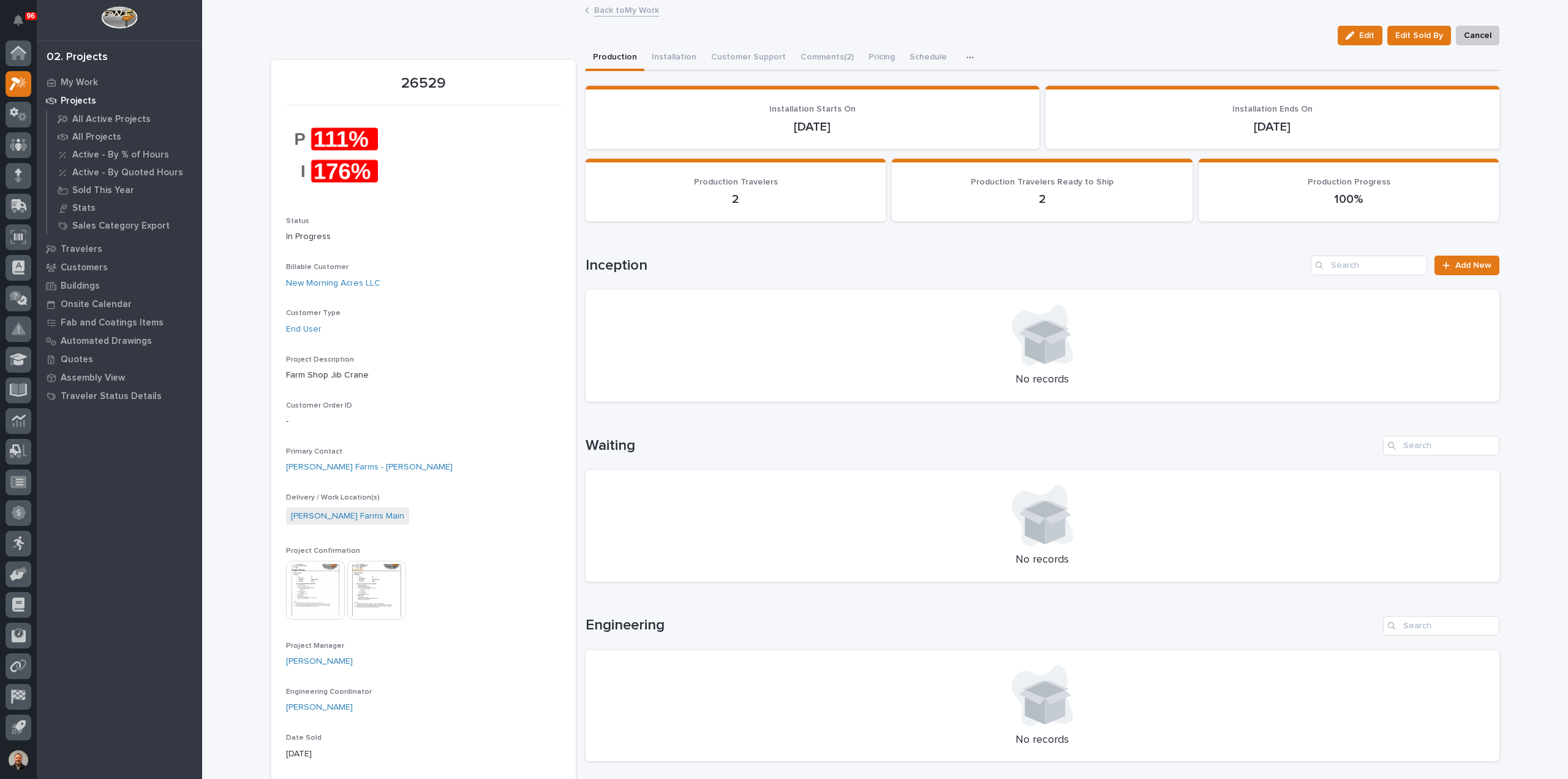
click at [966, 57] on icon "button" at bounding box center [969, 57] width 7 height 9
click at [907, 89] on span "Hours" at bounding box center [905, 90] width 24 height 11
